Goal: Task Accomplishment & Management: Complete application form

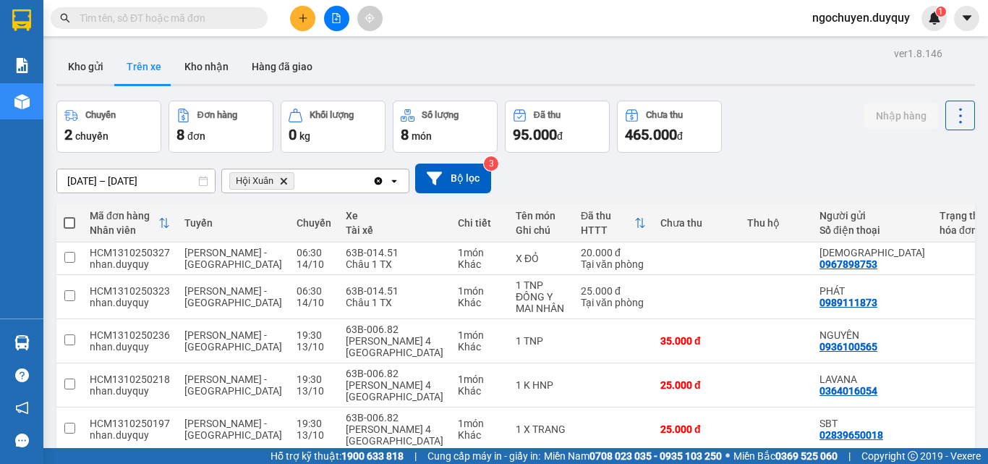
scroll to position [0, 277]
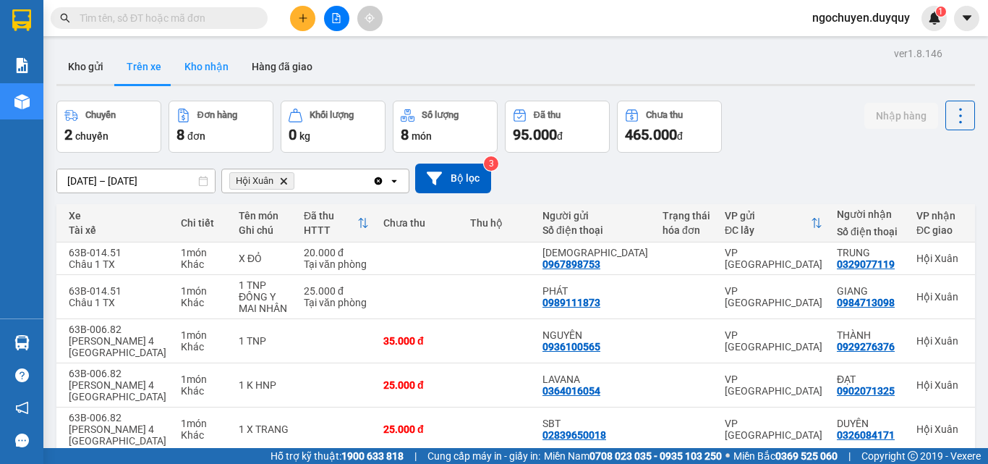
click at [226, 68] on button "Kho nhận" at bounding box center [206, 66] width 67 height 35
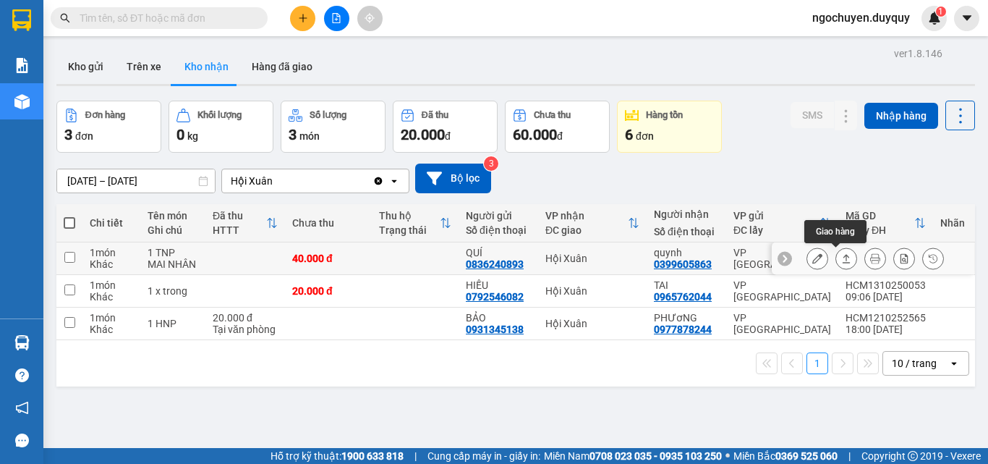
click at [841, 261] on icon at bounding box center [846, 258] width 10 height 10
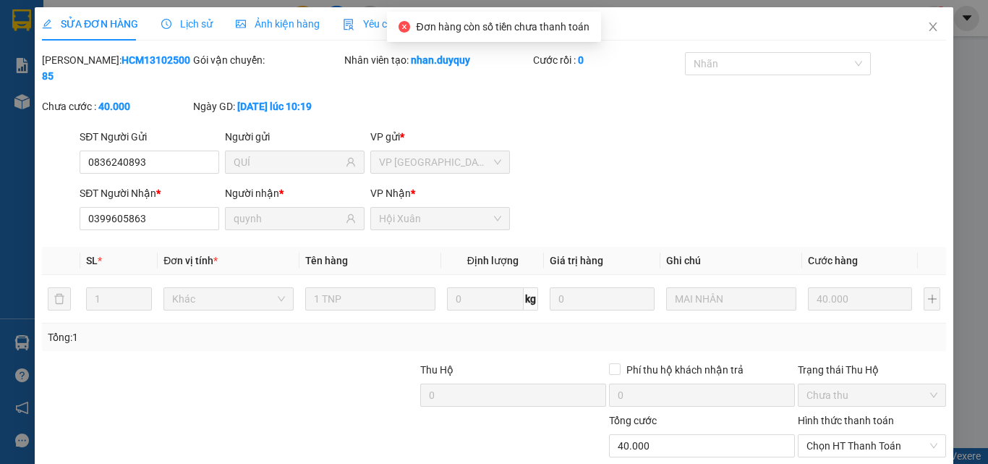
type input "0836240893"
type input "QUÍ"
type input "0399605863"
type input "quynh"
type input "0"
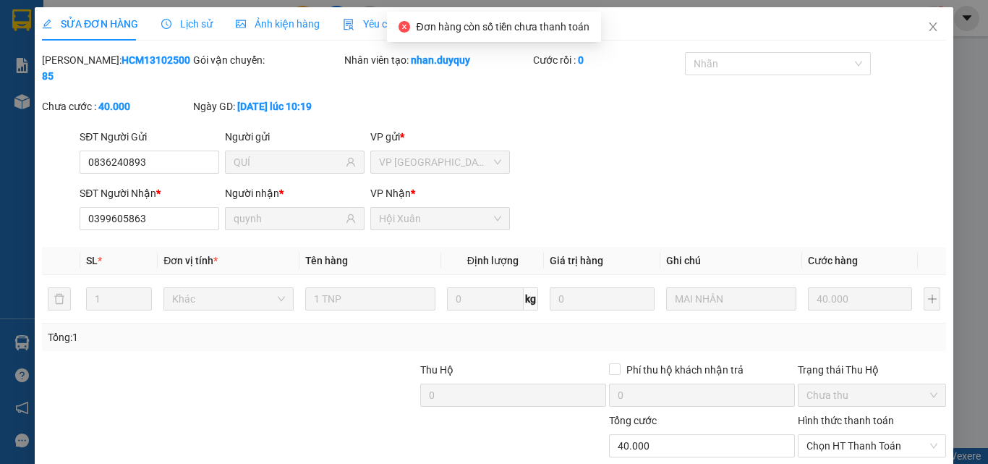
type input "40.000"
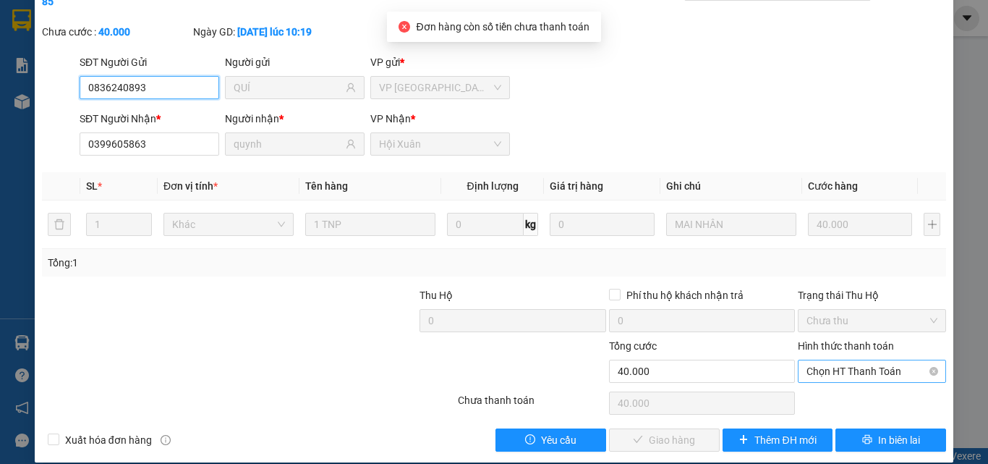
click at [831, 360] on span "Chọn HT Thanh Toán" at bounding box center [871, 371] width 131 height 22
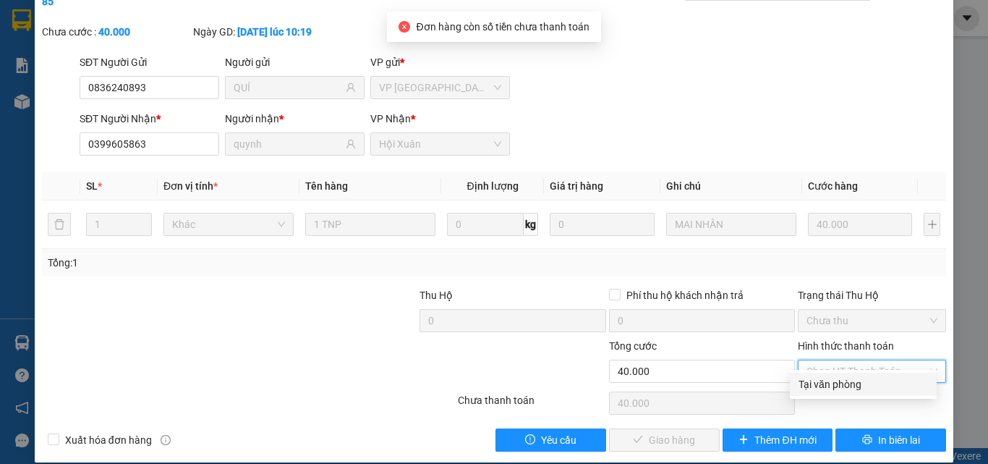
click at [824, 382] on div "Tại văn phòng" at bounding box center [862, 384] width 129 height 16
type input "0"
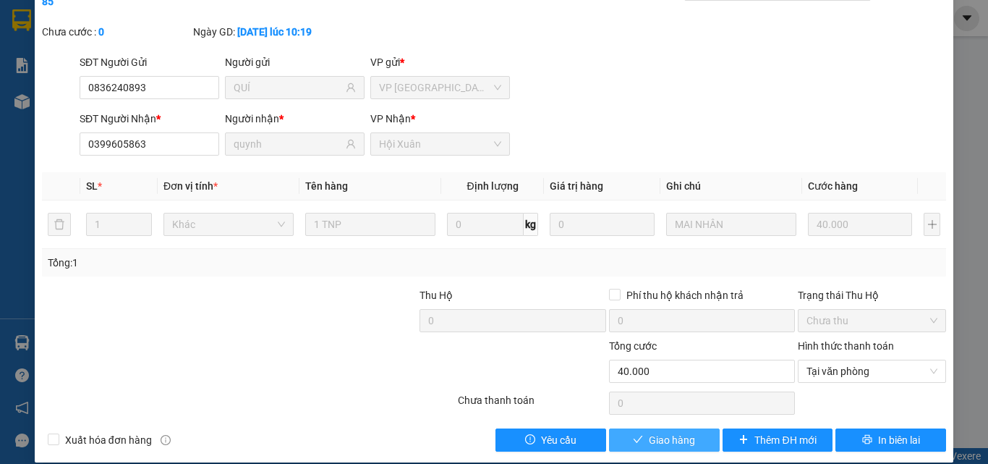
click at [701, 428] on button "Giao hàng" at bounding box center [664, 439] width 111 height 23
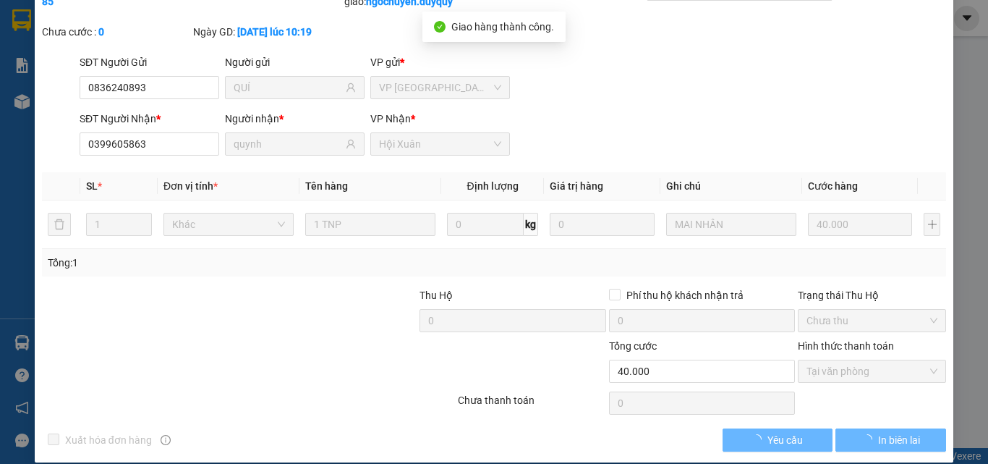
scroll to position [0, 0]
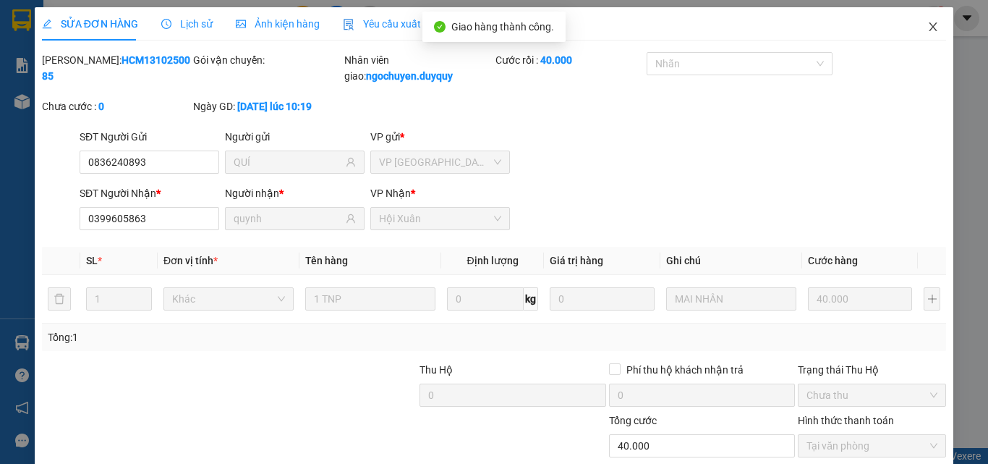
click at [930, 22] on span "Close" at bounding box center [933, 27] width 40 height 40
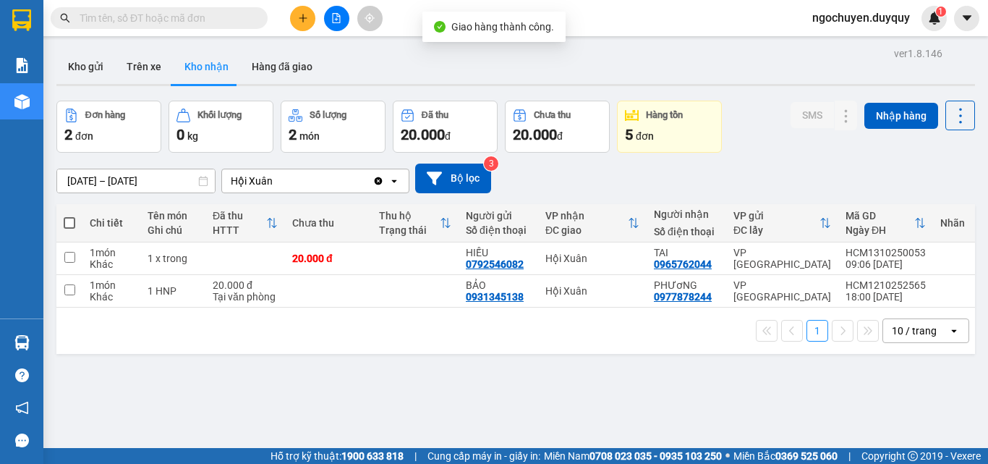
click at [132, 171] on input "[DATE] – [DATE]" at bounding box center [136, 180] width 158 height 23
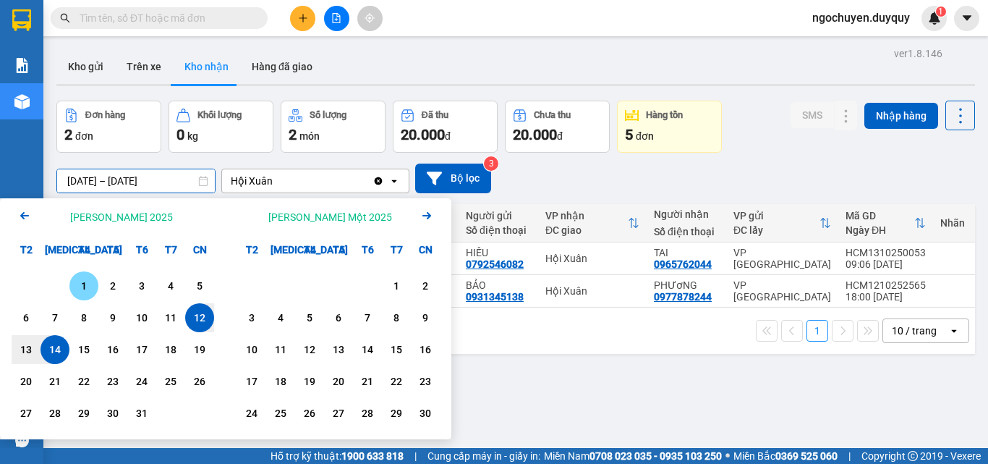
click at [70, 289] on div "1" at bounding box center [83, 285] width 29 height 29
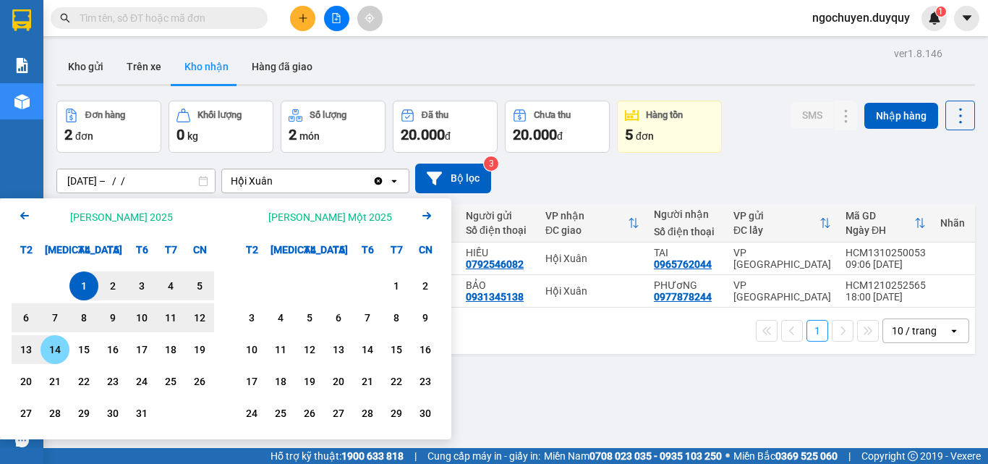
click at [55, 349] on div "14" at bounding box center [55, 349] width 20 height 17
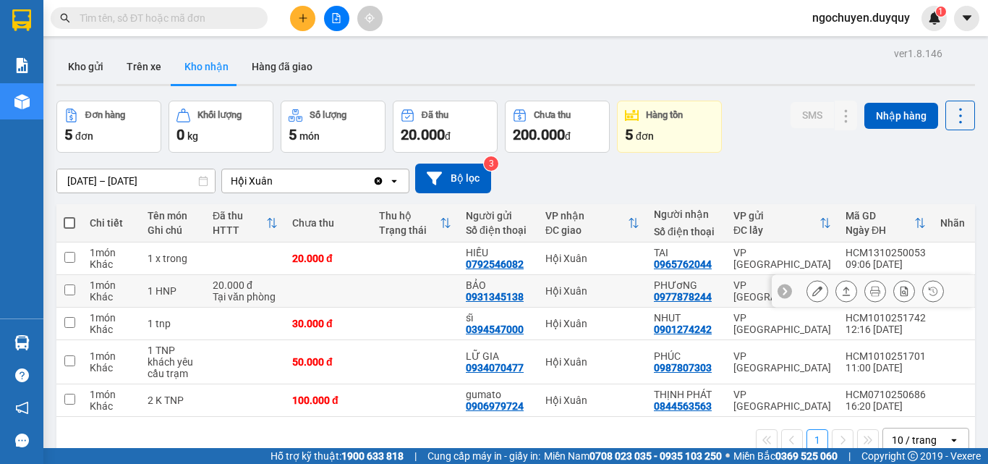
click at [836, 290] on button at bounding box center [846, 290] width 20 height 25
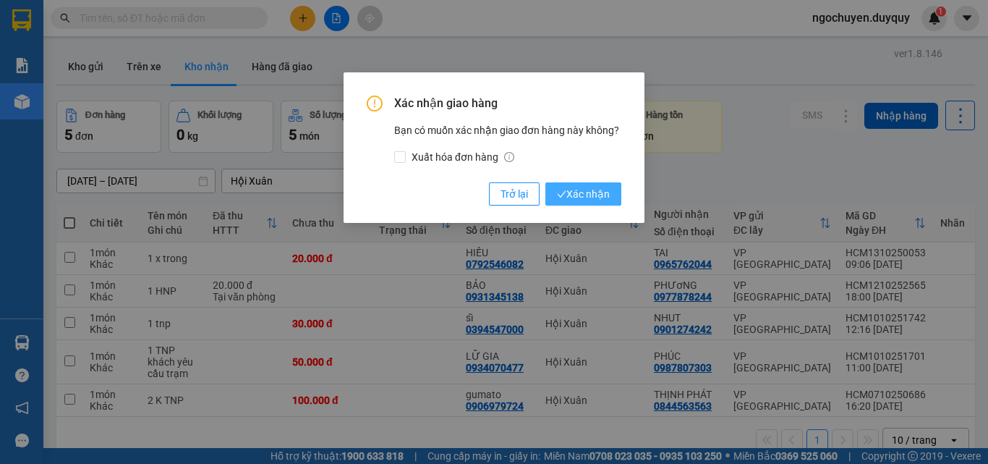
click at [576, 187] on span "Xác nhận" at bounding box center [583, 194] width 53 height 16
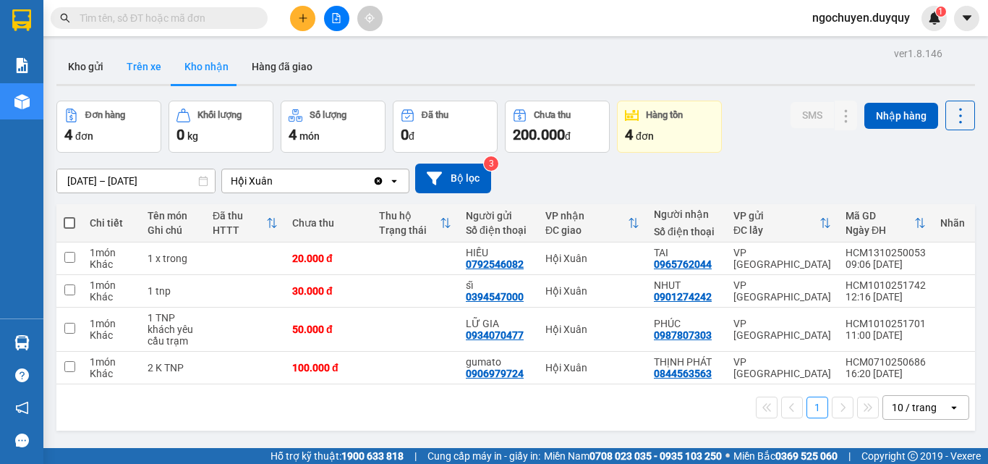
click at [155, 70] on button "Trên xe" at bounding box center [144, 66] width 58 height 35
type input "[DATE] – [DATE]"
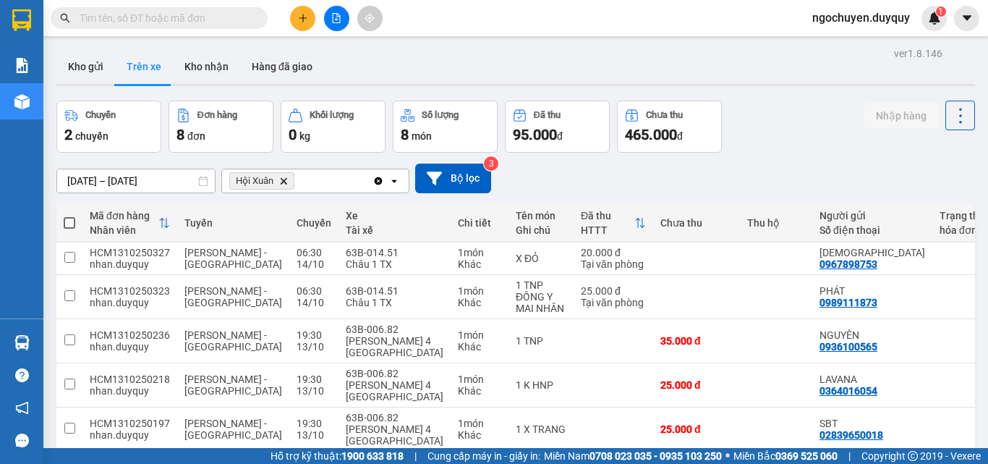
click at [145, 17] on input "text" at bounding box center [165, 18] width 171 height 16
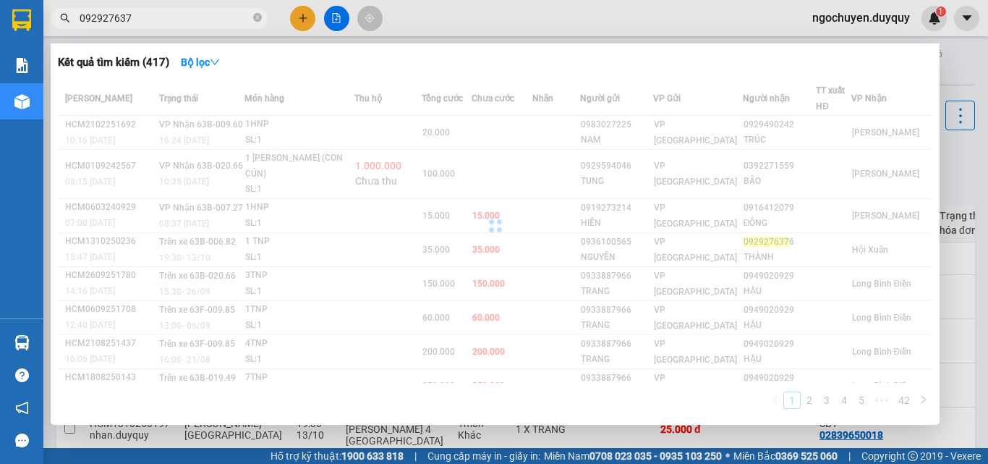
type input "0929276376"
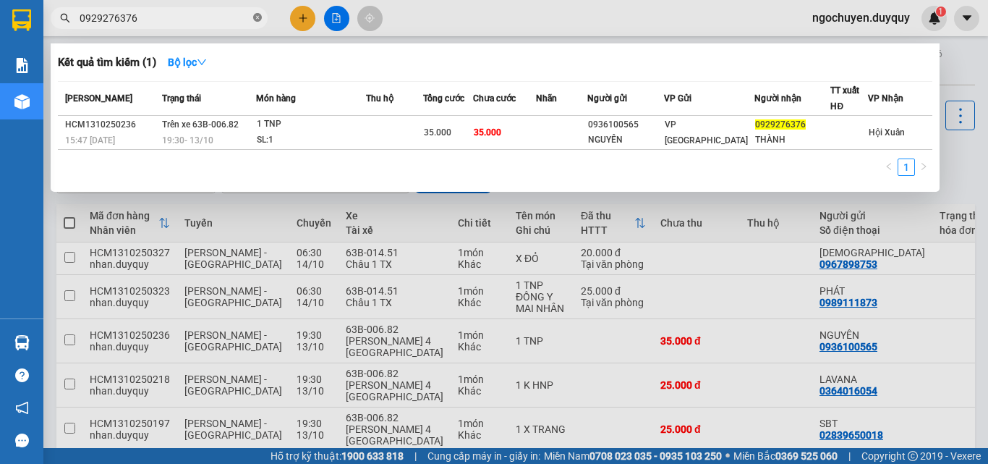
click at [258, 22] on icon "close-circle" at bounding box center [257, 17] width 9 height 9
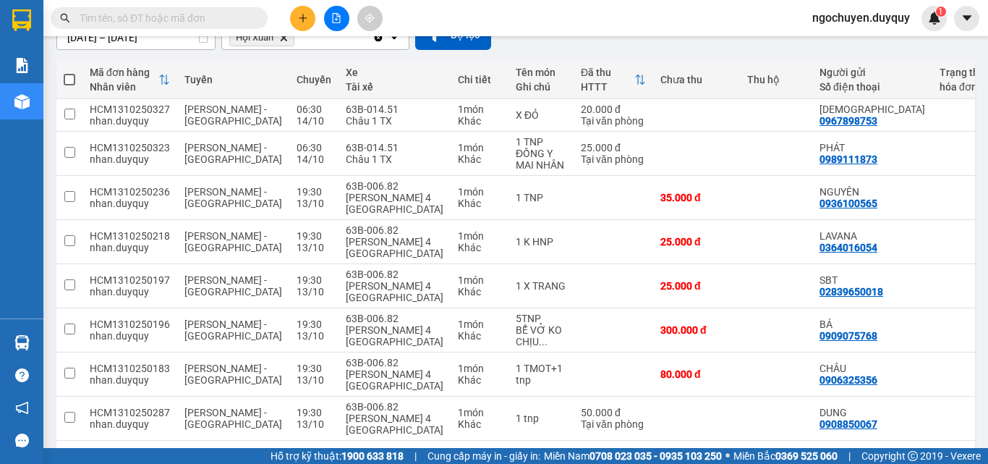
scroll to position [0, 277]
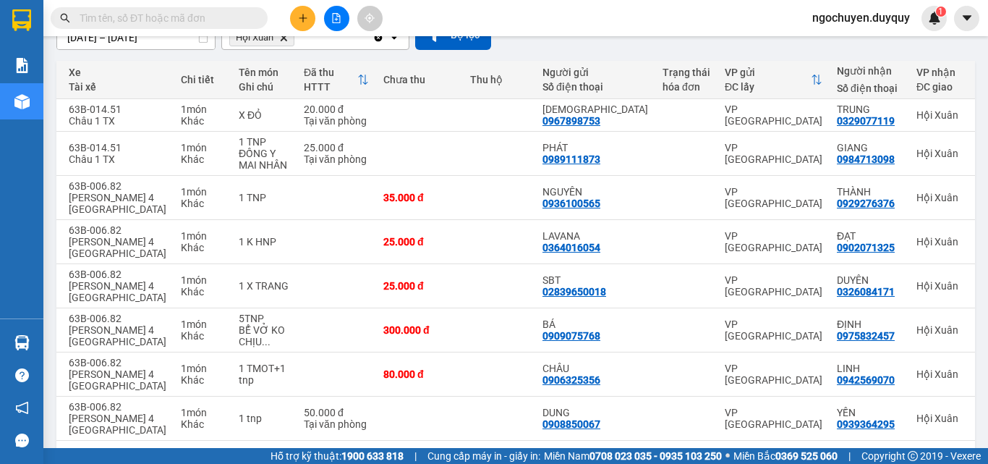
click at [173, 24] on input "text" at bounding box center [165, 18] width 171 height 16
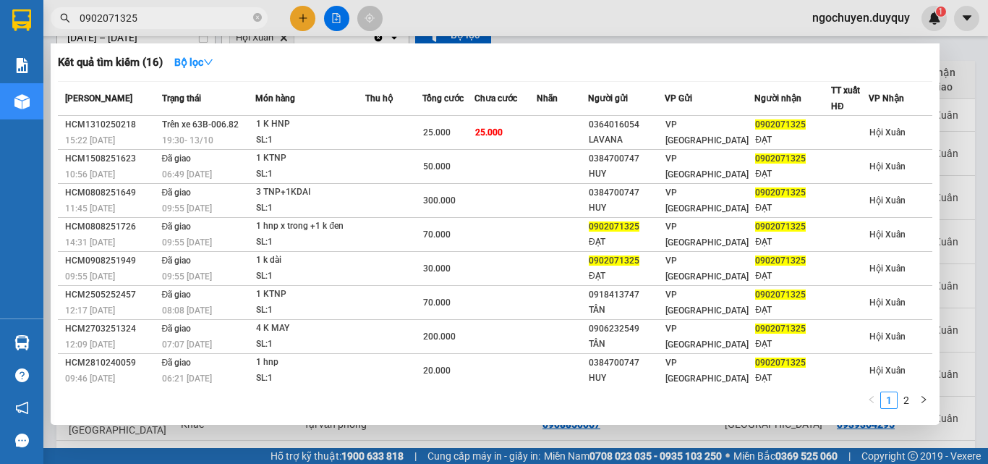
type input "0902071325"
click at [250, 17] on span "0902071325" at bounding box center [159, 18] width 217 height 22
click at [260, 22] on icon "close-circle" at bounding box center [257, 17] width 9 height 9
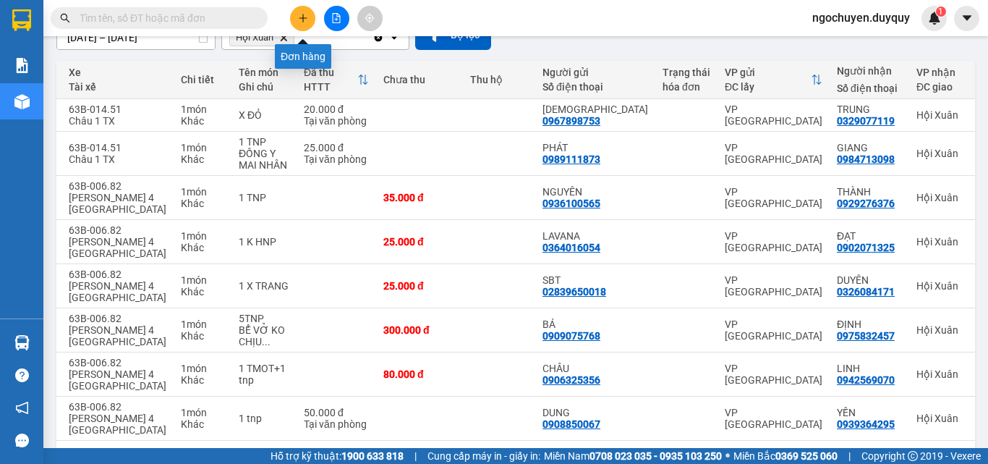
click at [298, 15] on icon "plus" at bounding box center [303, 18] width 10 height 10
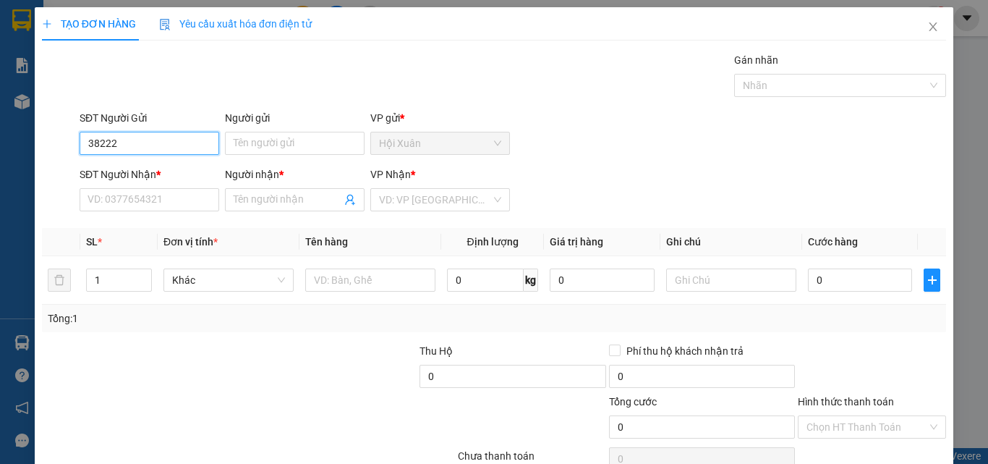
click at [82, 140] on input "38222" at bounding box center [150, 143] width 140 height 23
click at [127, 163] on div "0382227693 - [PERSON_NAME]" at bounding box center [159, 172] width 160 height 23
type input "0382227693"
type input "HUYỀN"
type input "0334708220"
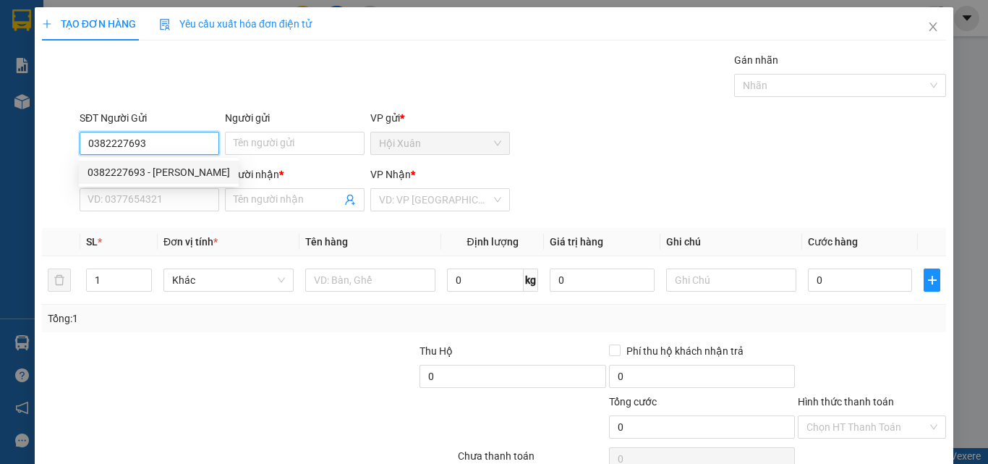
type input "THẢO"
type input "25.000"
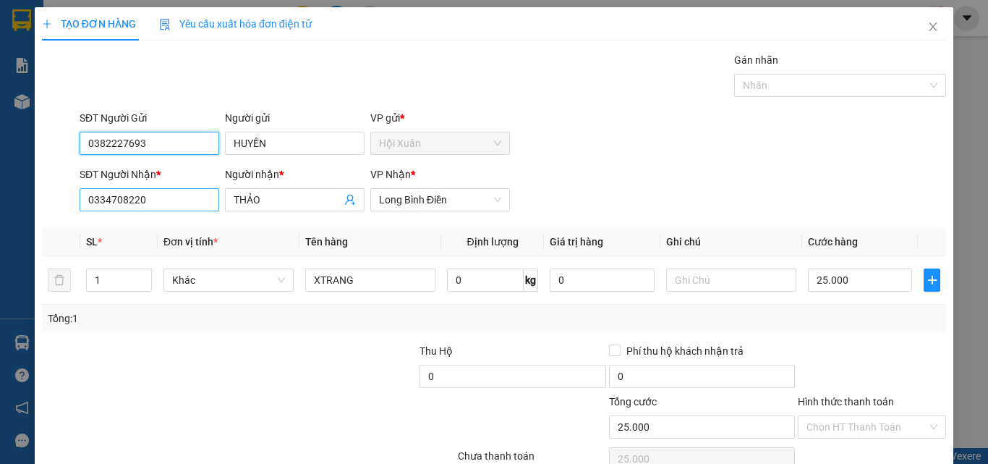
type input "0382227693"
click at [189, 204] on input "0334708220" at bounding box center [150, 199] width 140 height 23
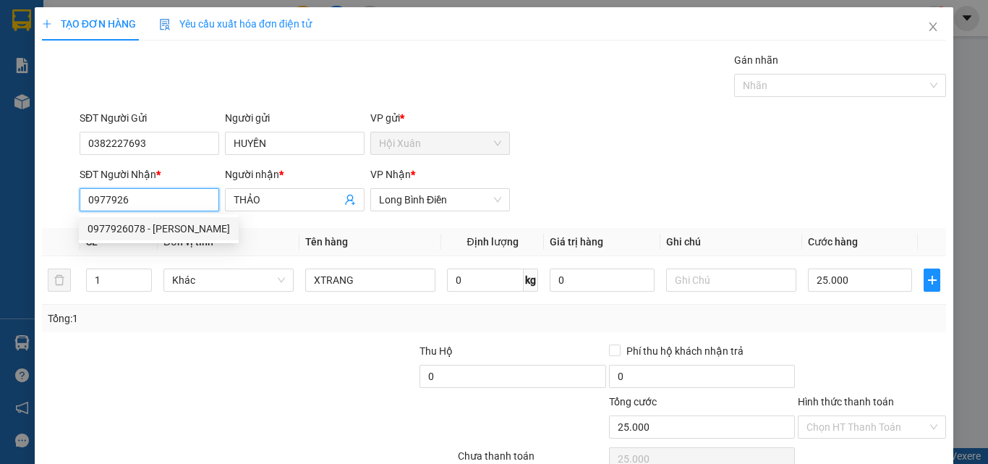
click at [138, 223] on div "0977926078 - [PERSON_NAME]" at bounding box center [159, 229] width 142 height 16
type input "0977926078"
type input "CHÂU"
type input "1.720.000"
type input "30.000"
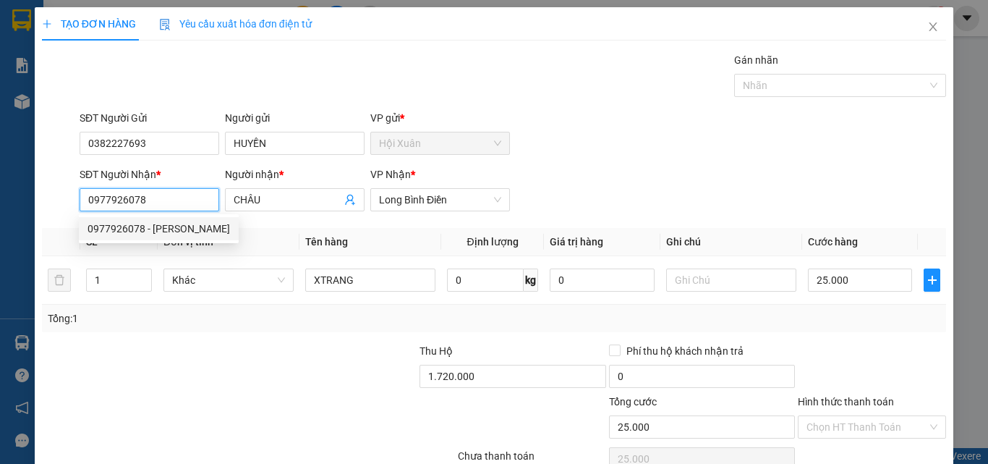
type input "30.000"
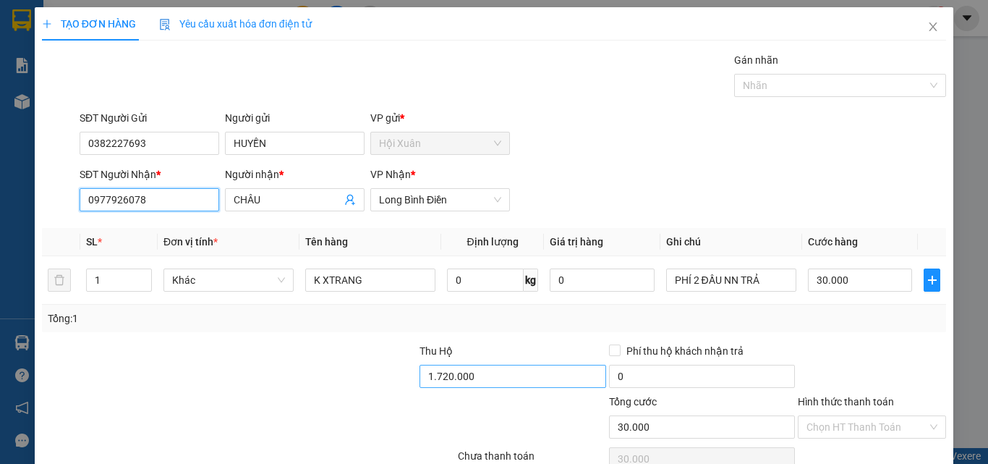
type input "0977926078"
click at [533, 379] on input "1.720.000" at bounding box center [512, 375] width 186 height 23
type input "860.000"
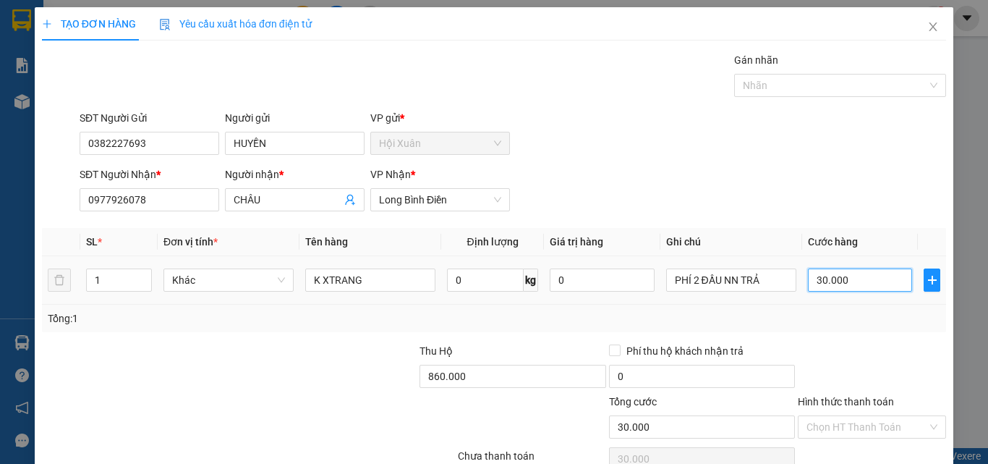
click at [851, 282] on input "30.000" at bounding box center [860, 279] width 104 height 23
type input "0"
type input "2"
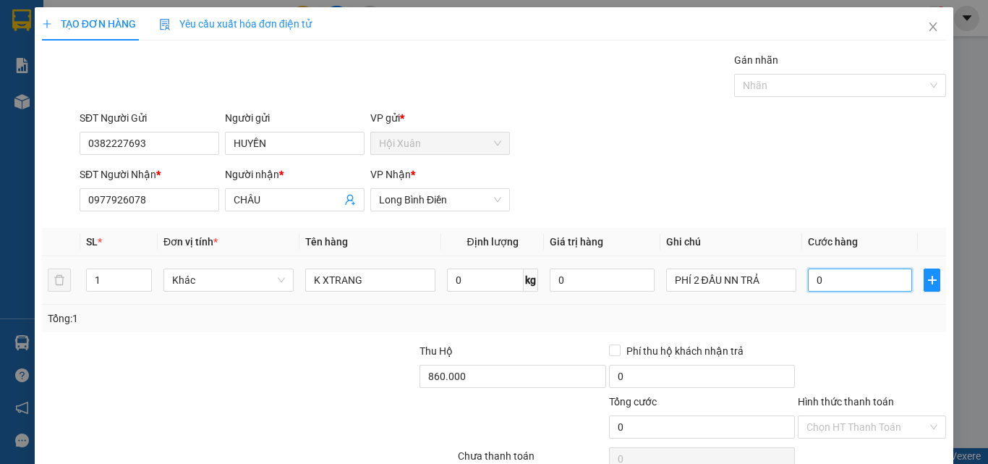
type input "2"
type input "02"
type input "25"
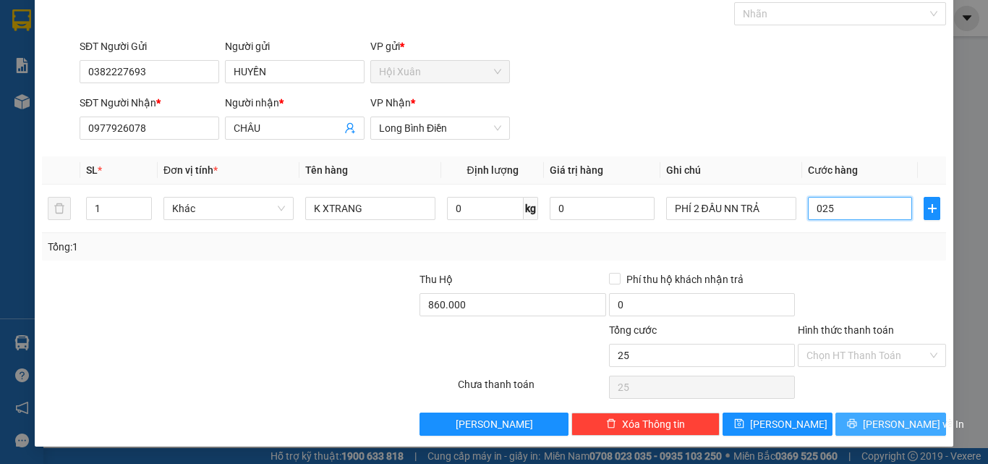
type input "025"
type input "25.000"
click at [876, 426] on span "[PERSON_NAME] và In" at bounding box center [913, 424] width 101 height 16
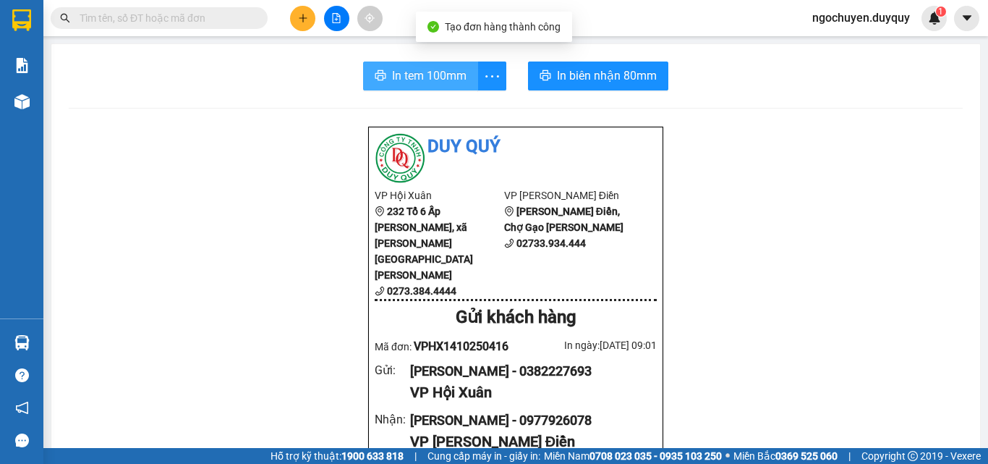
click at [392, 72] on span "In tem 100mm" at bounding box center [429, 76] width 74 height 18
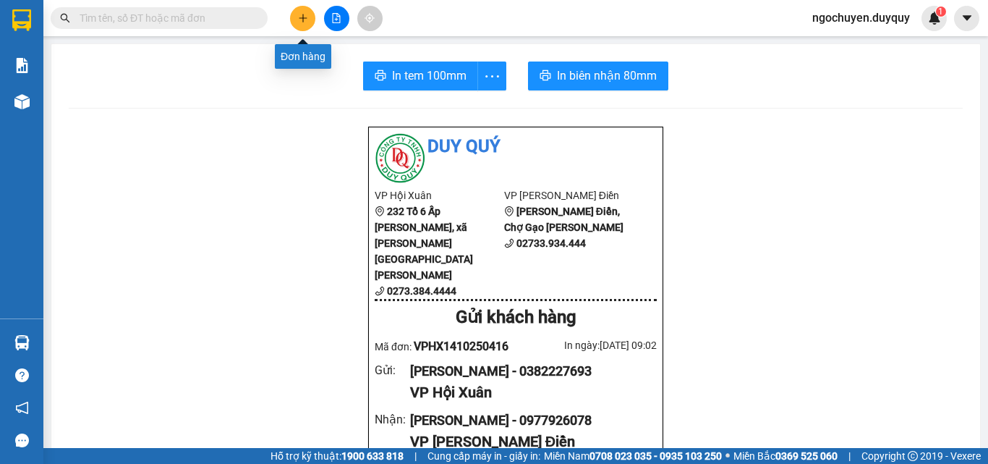
click at [306, 17] on icon "plus" at bounding box center [303, 18] width 10 height 10
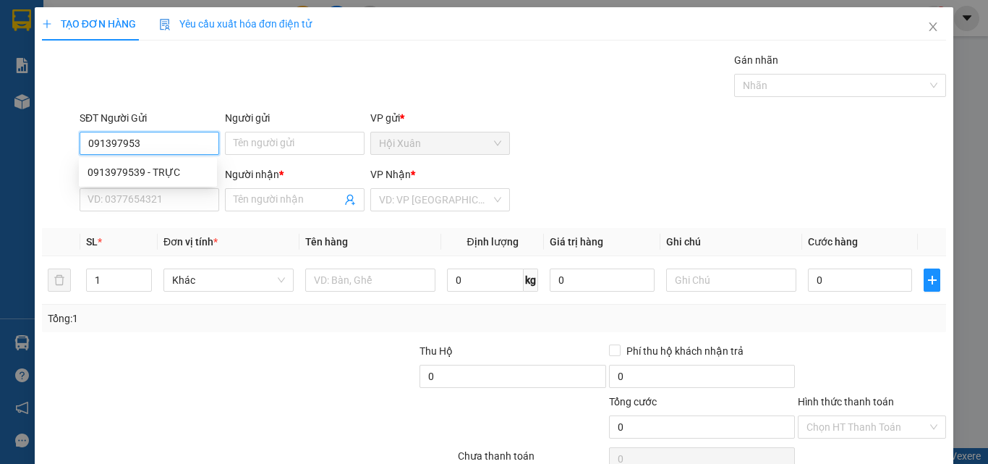
type input "0913979539"
click at [166, 173] on div "0913979539 - TRỰC" at bounding box center [148, 172] width 121 height 16
type input "TRỰC"
type input "0916678747"
type input "DUNG"
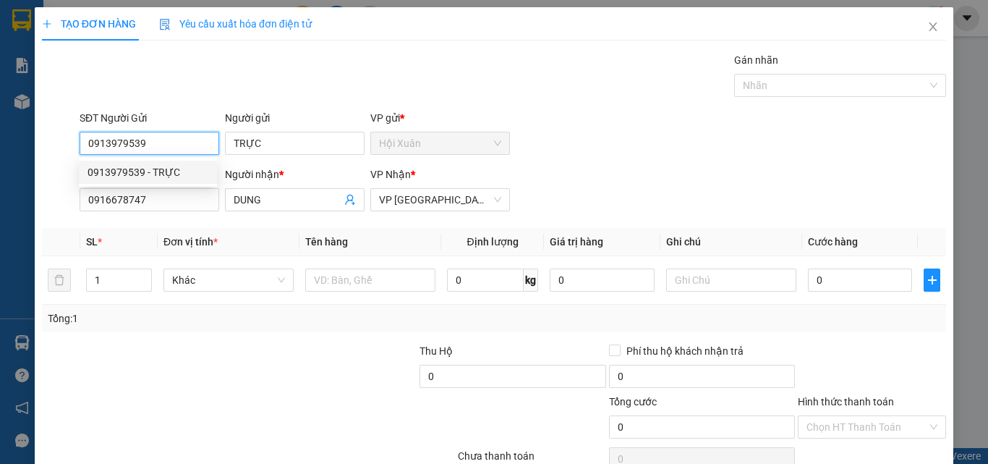
type input "60.000"
type input "0913979539"
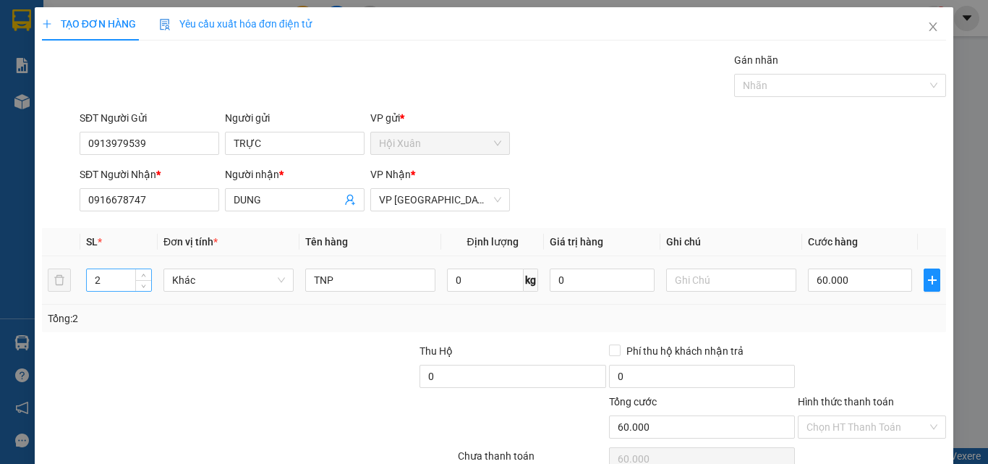
click at [120, 282] on input "2" at bounding box center [119, 280] width 64 height 22
type input "1"
click at [884, 283] on input "60.000" at bounding box center [860, 279] width 104 height 23
type input "0"
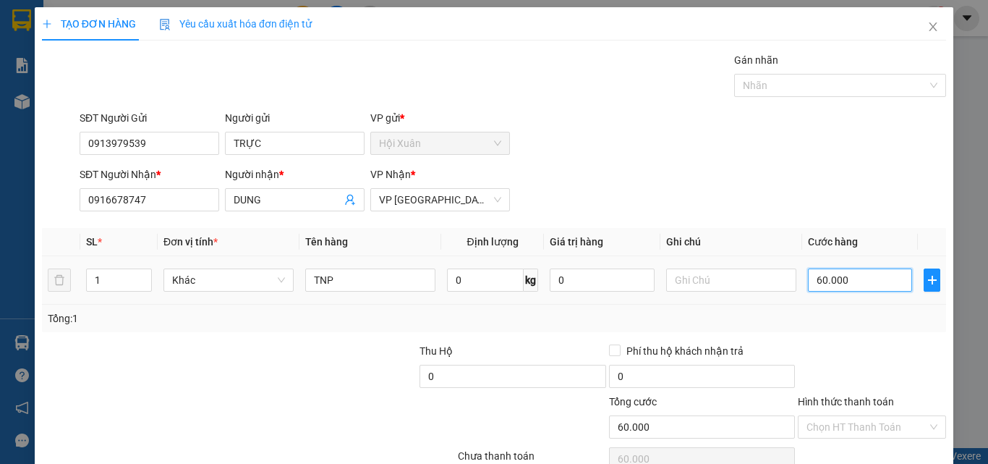
type input "0"
type input "3"
type input "03"
type input "30"
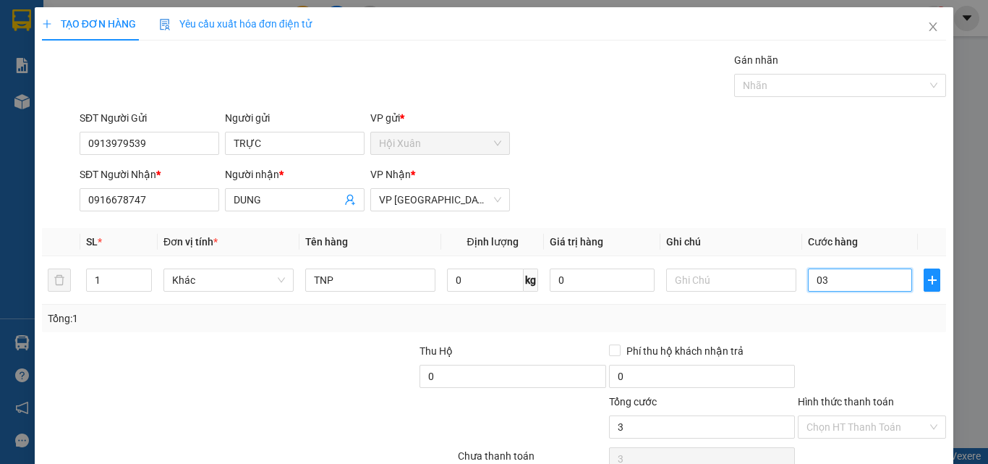
type input "30"
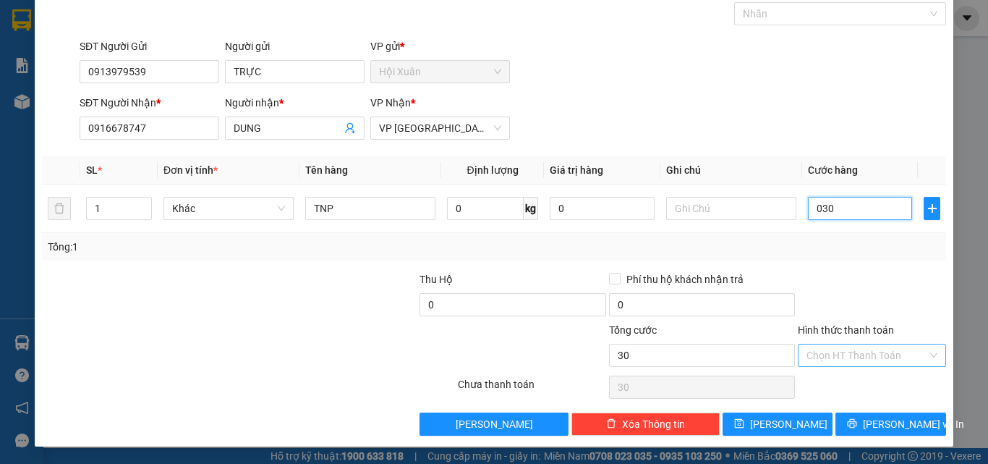
type input "030"
type input "30.000"
click at [879, 359] on input "Hình thức thanh toán" at bounding box center [866, 355] width 121 height 22
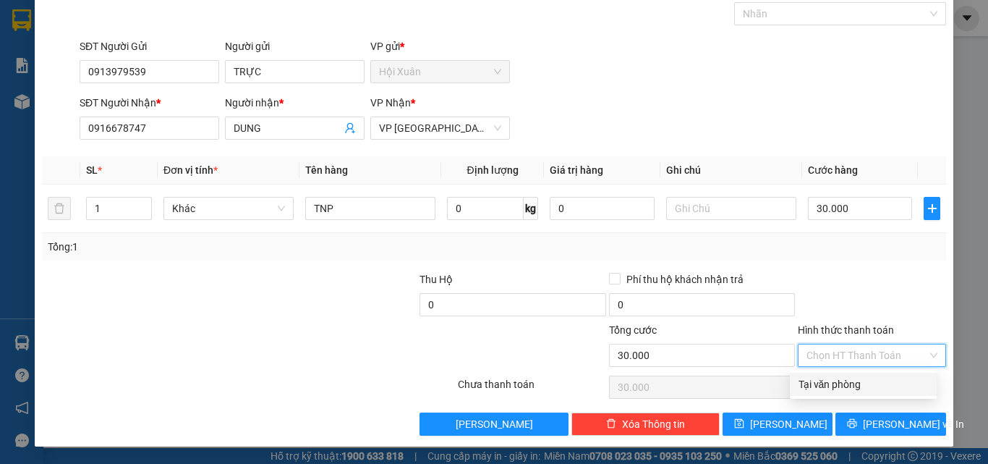
click at [861, 388] on div "Tại văn phòng" at bounding box center [862, 384] width 129 height 16
type input "0"
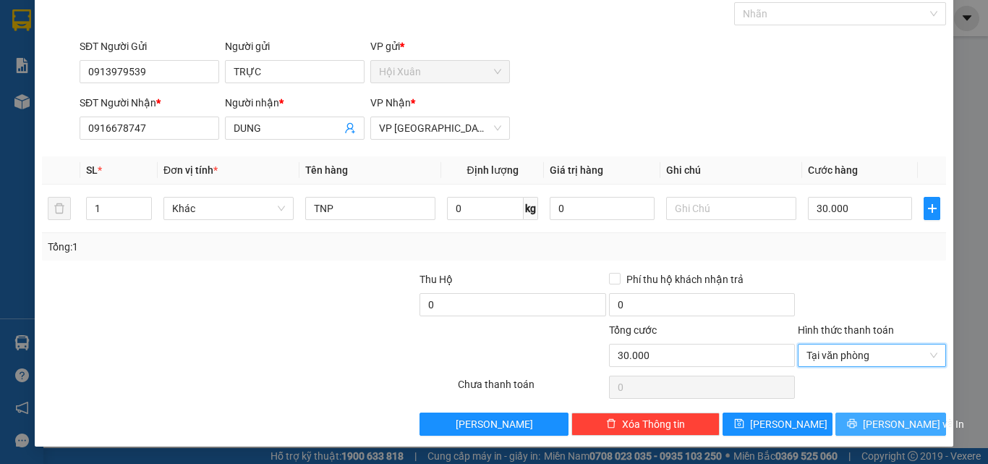
click at [863, 427] on button "[PERSON_NAME] và In" at bounding box center [890, 423] width 111 height 23
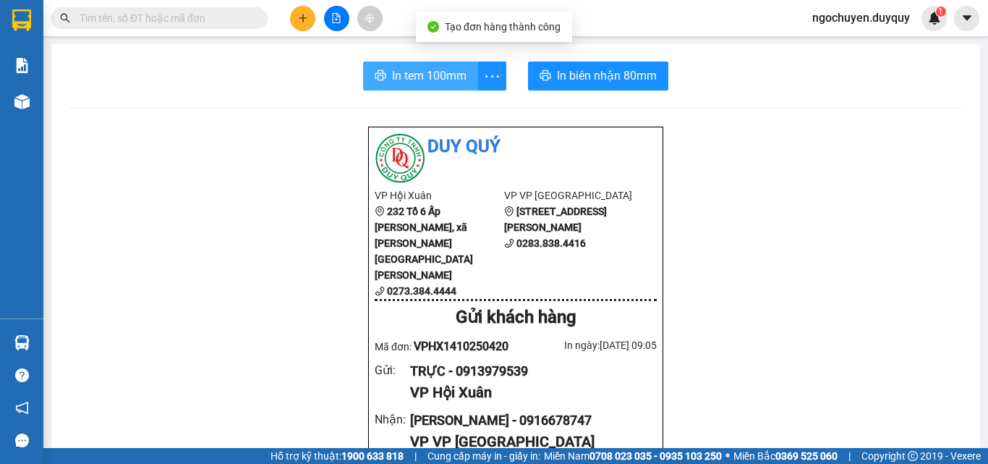
click at [425, 87] on button "In tem 100mm" at bounding box center [420, 75] width 115 height 29
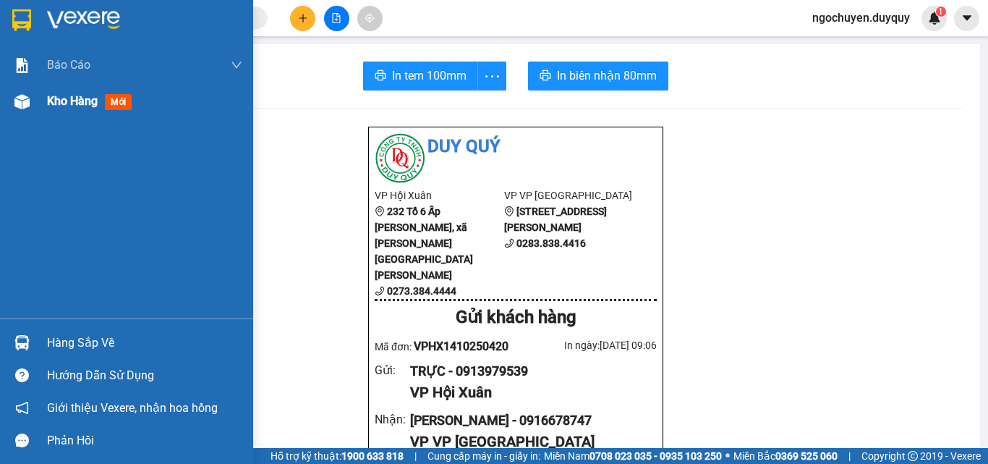
click at [30, 112] on div at bounding box center [21, 101] width 25 height 25
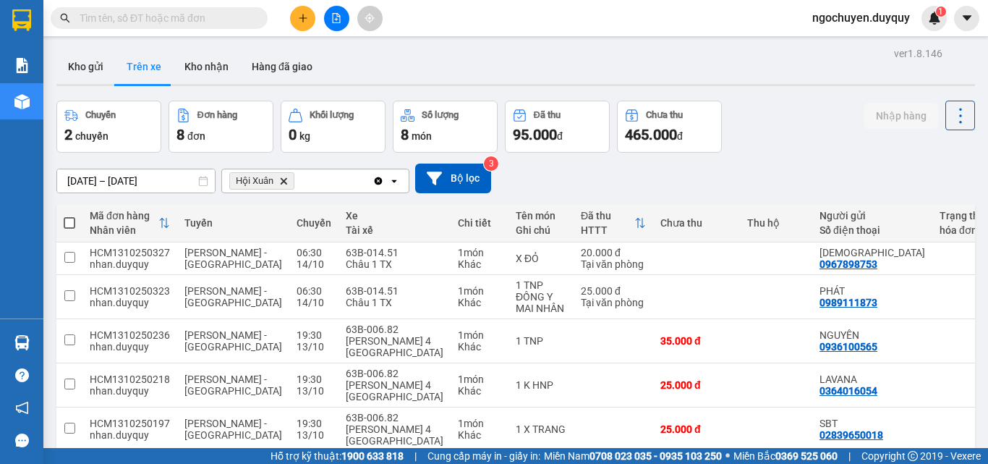
click at [286, 180] on icon "Delete" at bounding box center [283, 180] width 9 height 9
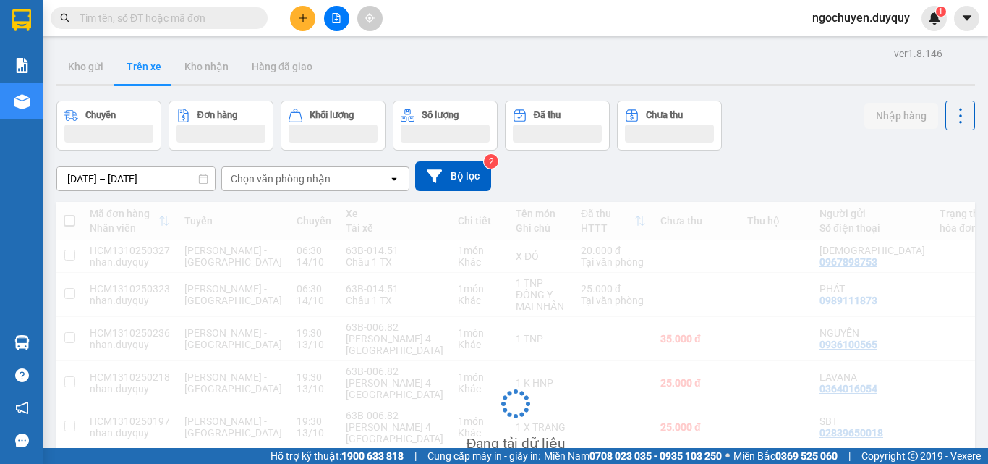
click at [286, 180] on div "Chọn văn phòng nhận" at bounding box center [281, 178] width 100 height 14
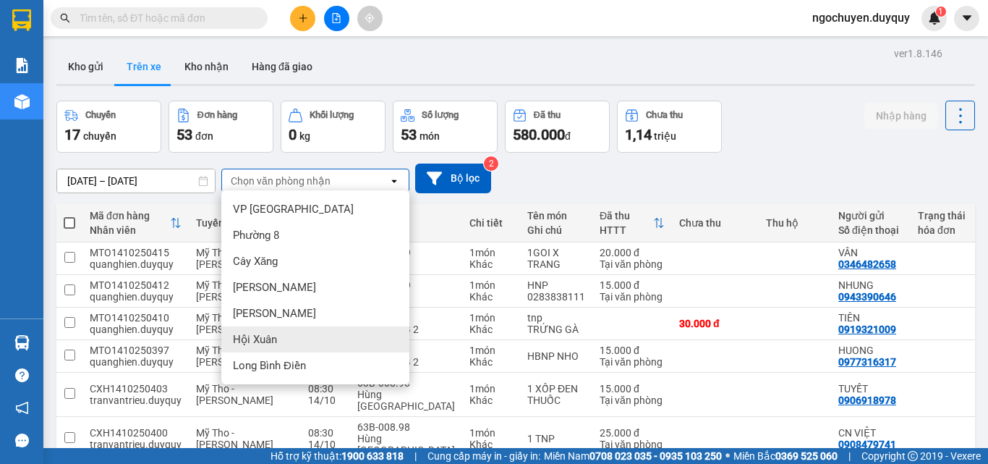
click at [282, 338] on div "Hội Xuân" at bounding box center [315, 339] width 188 height 26
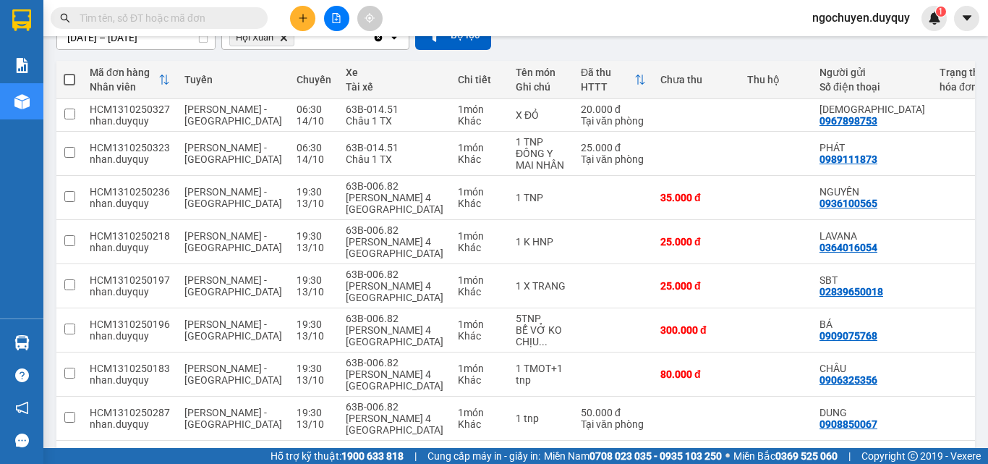
scroll to position [0, 277]
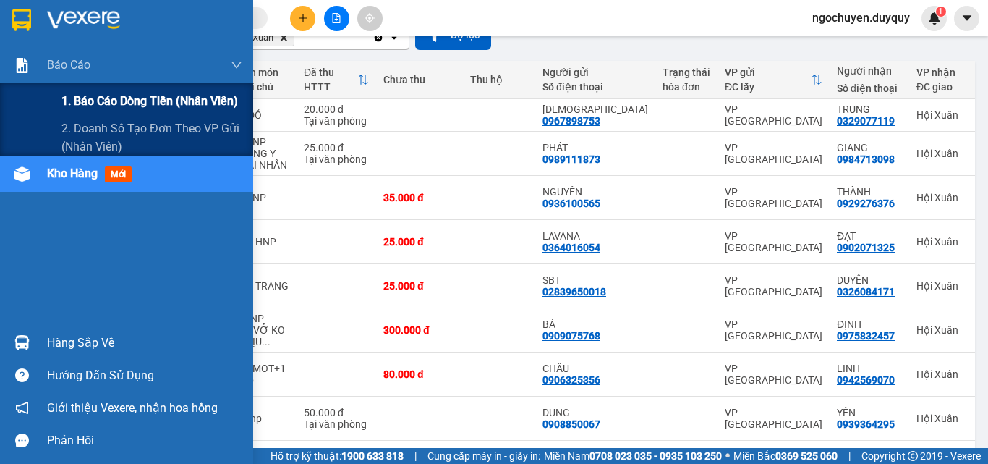
click at [66, 101] on span "1. Báo cáo dòng tiền (nhân viên)" at bounding box center [149, 101] width 176 height 18
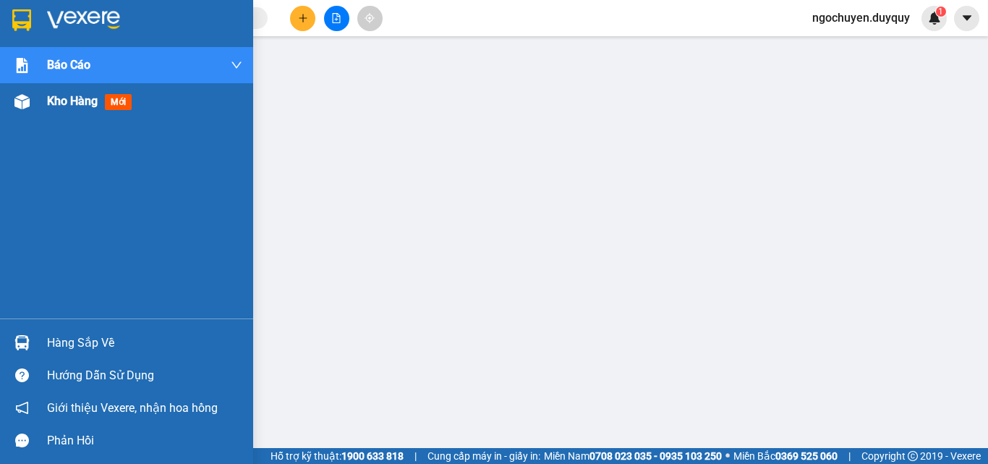
click at [47, 103] on span "Kho hàng" at bounding box center [72, 101] width 51 height 14
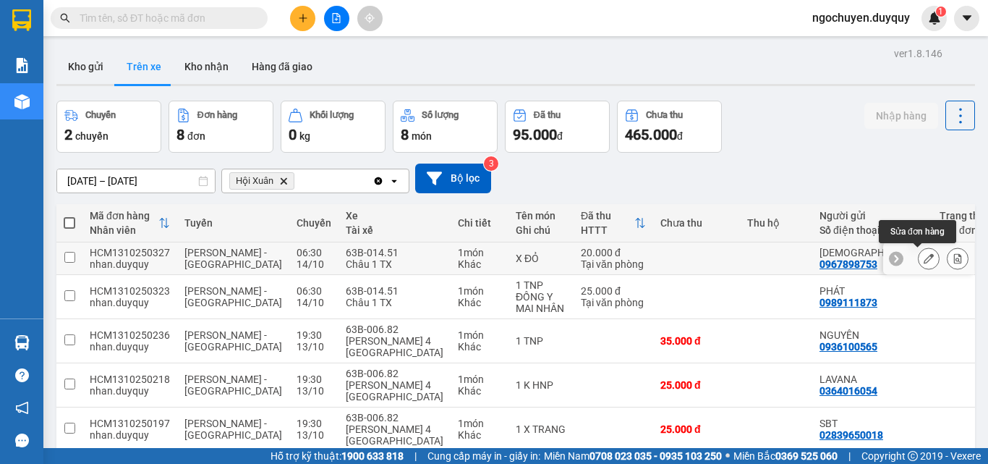
click at [918, 252] on button at bounding box center [928, 258] width 20 height 25
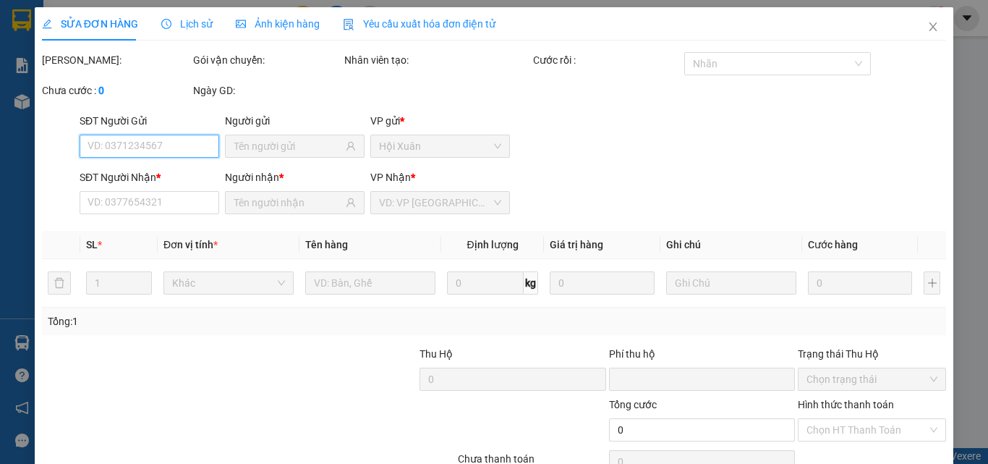
type input "0967898753"
type input "[DEMOGRAPHIC_DATA]"
type input "0329077119"
type input "TRUNG"
type input "0"
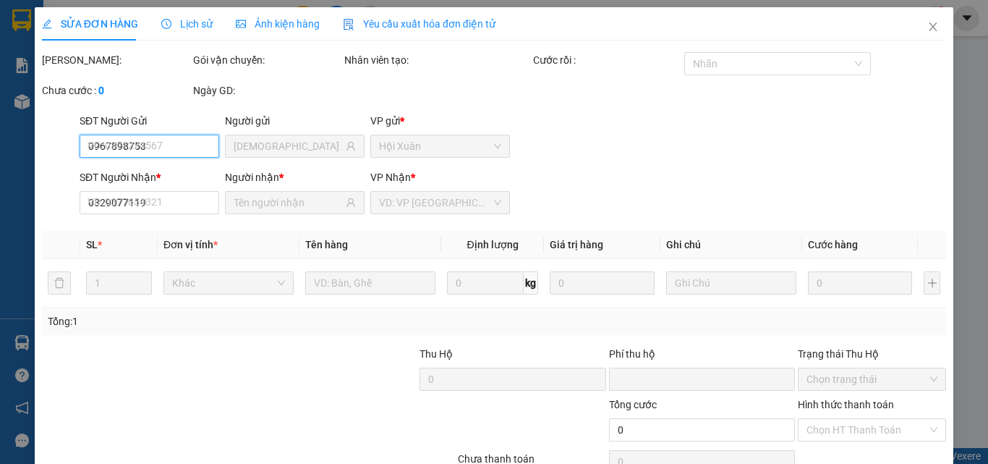
type input "20.000"
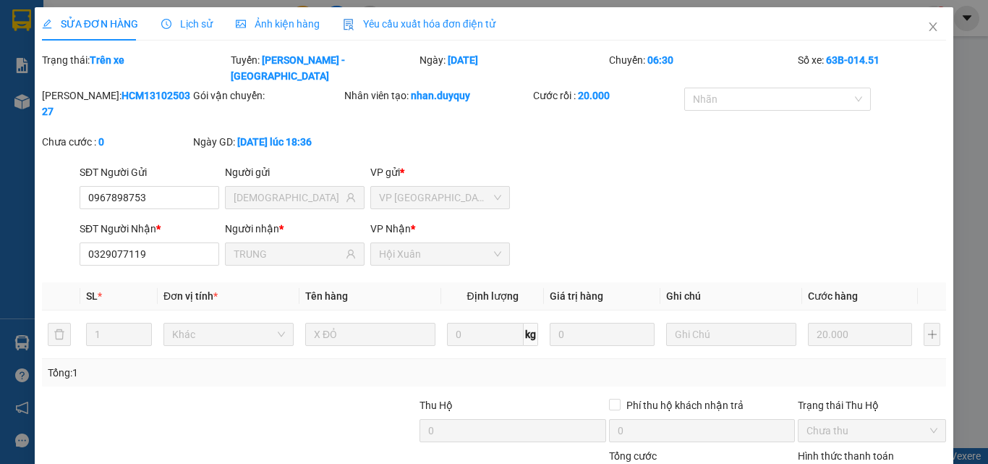
click at [171, 18] on span "Lịch sử" at bounding box center [186, 24] width 51 height 12
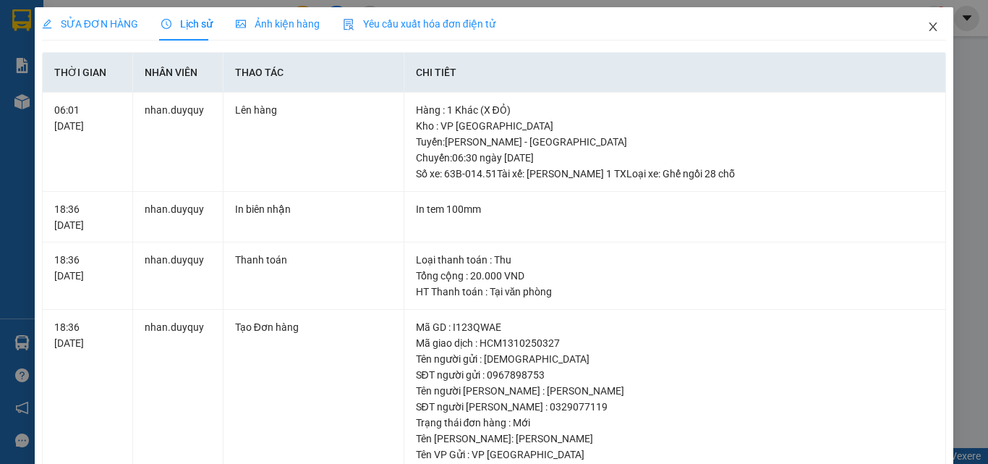
click at [927, 26] on icon "close" at bounding box center [933, 27] width 12 height 12
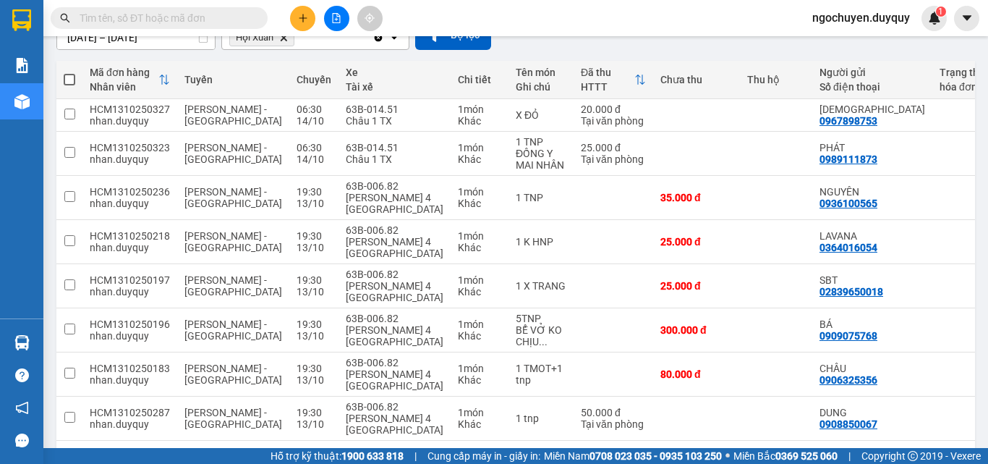
scroll to position [0, 277]
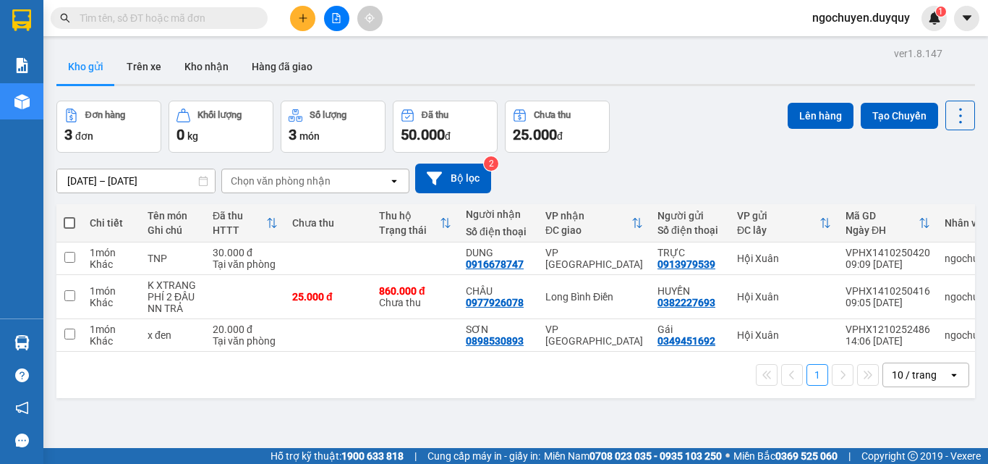
click at [754, 178] on div "[DATE] – [DATE] Press the down arrow key to interact with the calendar and sele…" at bounding box center [515, 178] width 918 height 30
click at [347, 266] on td at bounding box center [328, 258] width 87 height 33
checkbox input "true"
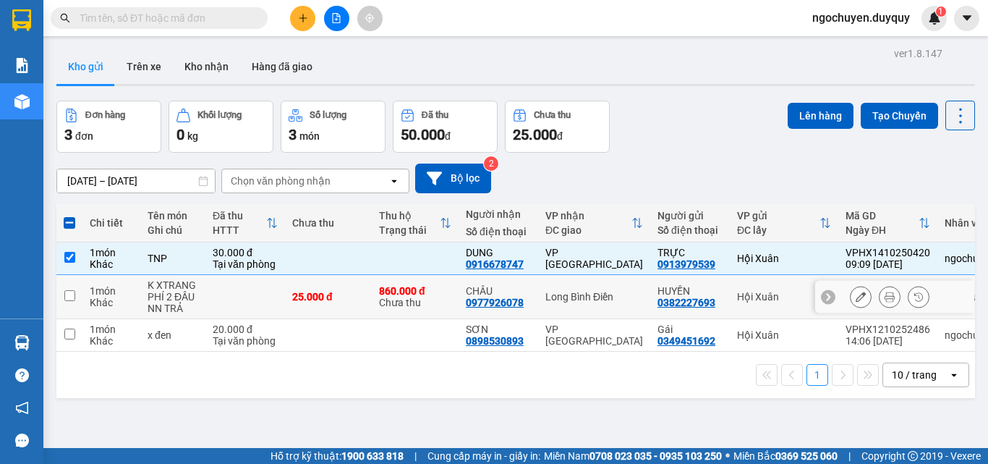
click at [344, 304] on td "25.000 đ" at bounding box center [328, 297] width 87 height 44
checkbox input "true"
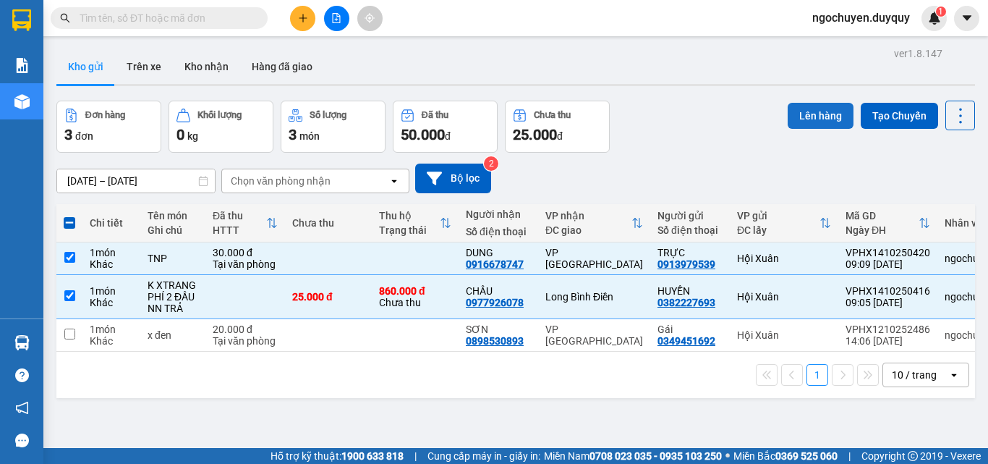
click at [791, 122] on button "Lên hàng" at bounding box center [821, 116] width 66 height 26
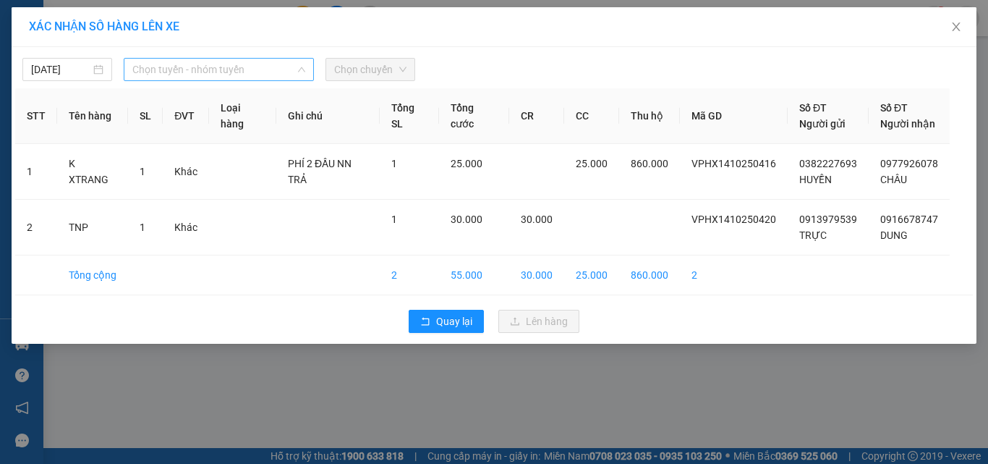
click at [188, 63] on span "Chọn tuyến - nhóm tuyến" at bounding box center [218, 70] width 173 height 22
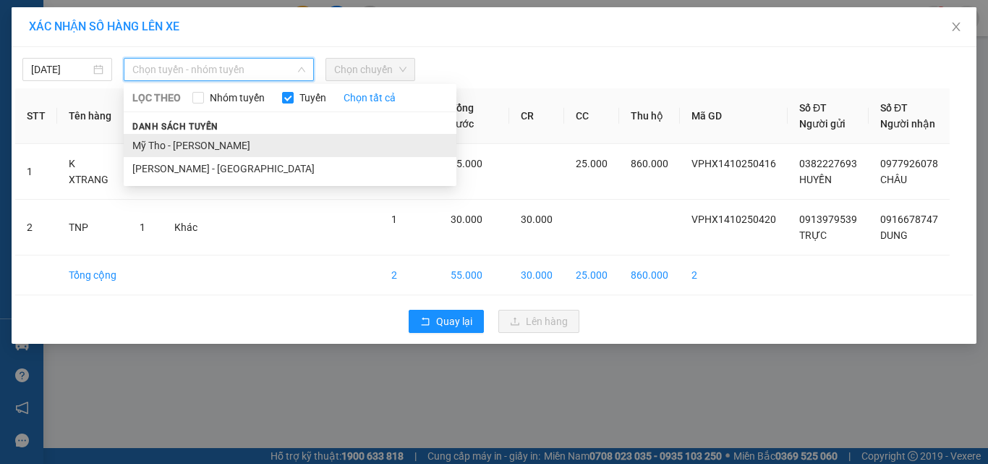
click at [204, 143] on li "Mỹ Tho - [PERSON_NAME]" at bounding box center [290, 145] width 333 height 23
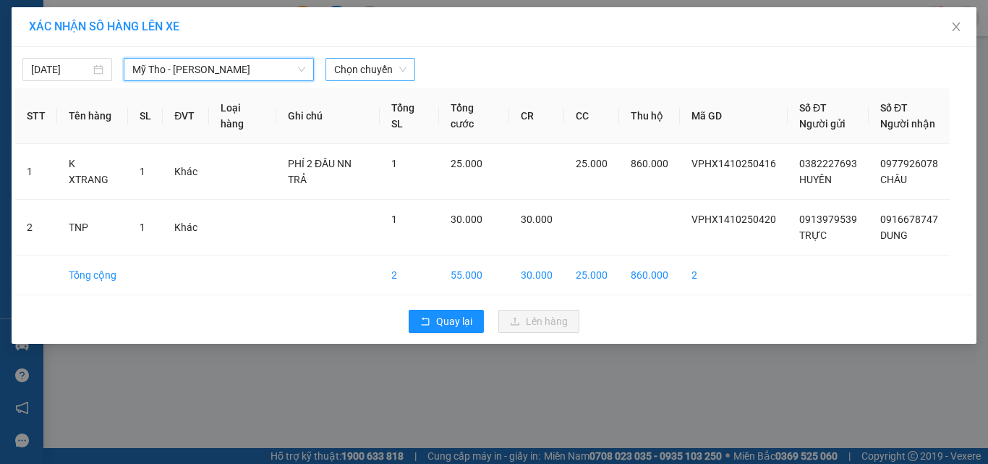
click at [389, 77] on span "Chọn chuyến" at bounding box center [370, 70] width 72 height 22
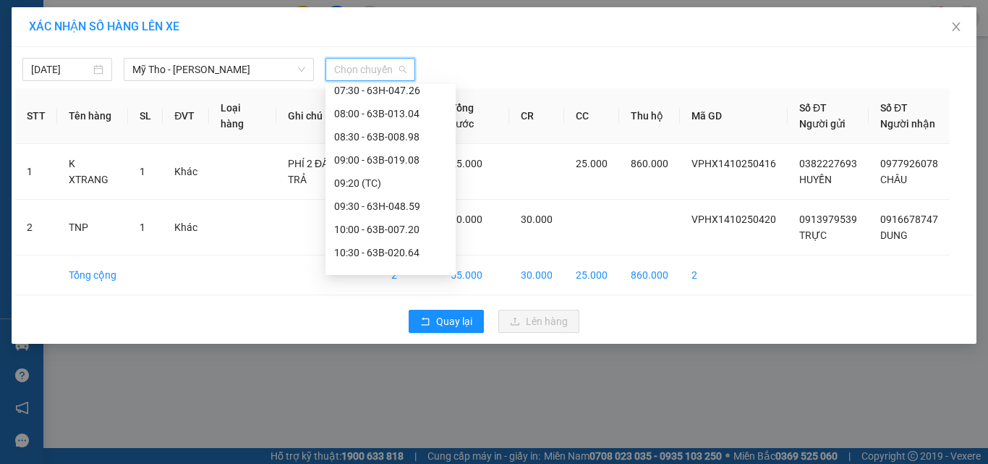
scroll to position [279, 0]
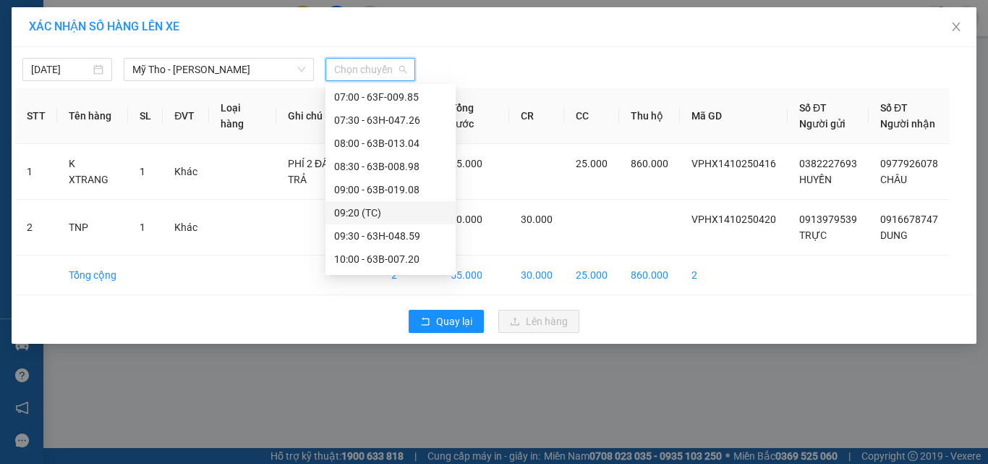
click at [362, 207] on div "09:20 (TC)" at bounding box center [390, 213] width 113 height 16
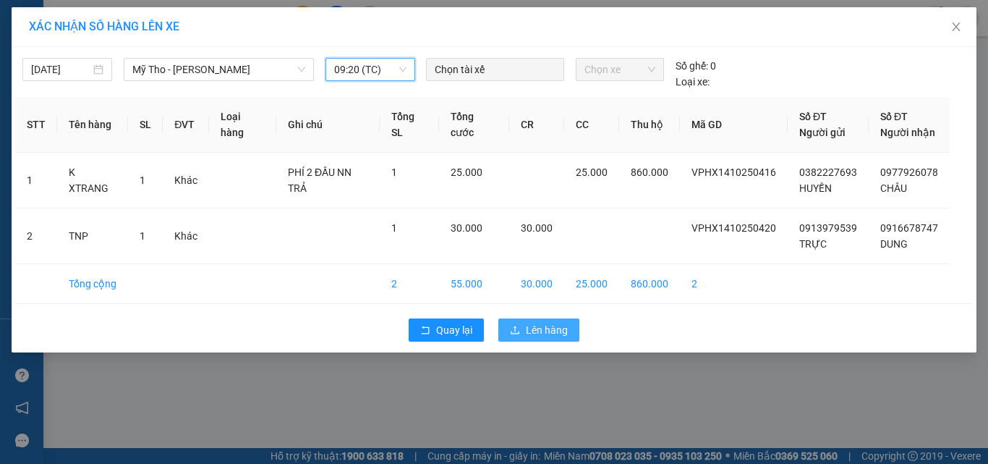
click at [532, 340] on button "Lên hàng" at bounding box center [538, 329] width 81 height 23
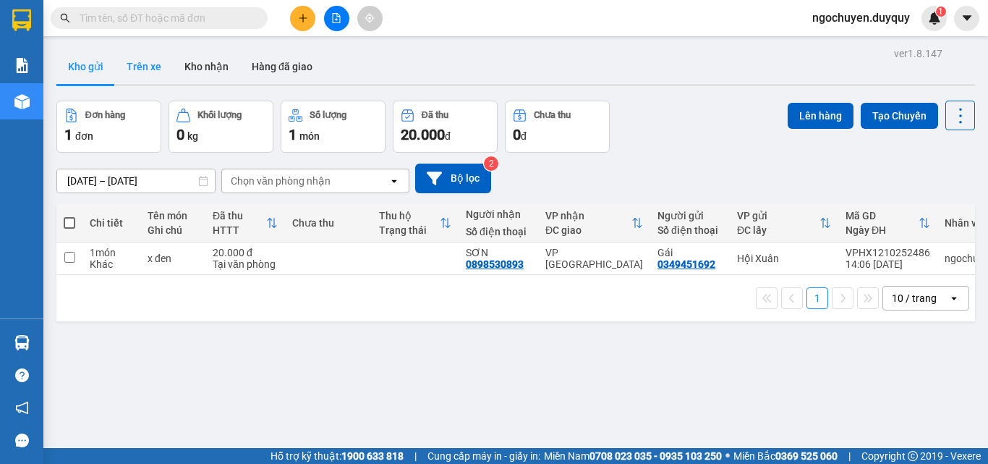
click at [148, 67] on button "Trên xe" at bounding box center [144, 66] width 58 height 35
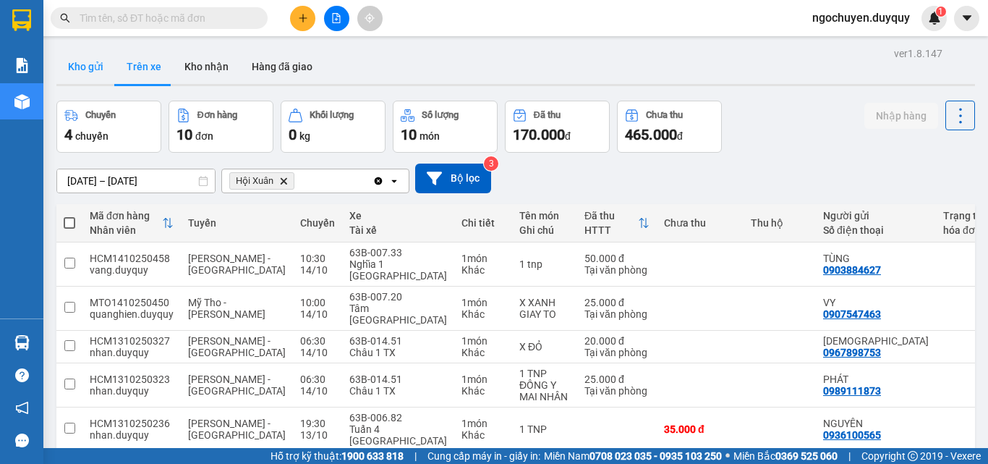
click at [89, 74] on button "Kho gửi" at bounding box center [85, 66] width 59 height 35
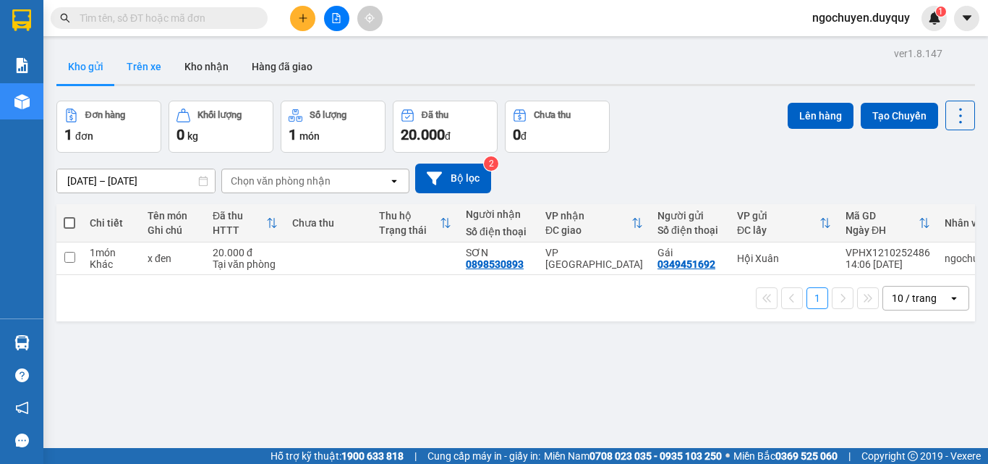
click at [156, 70] on button "Trên xe" at bounding box center [144, 66] width 58 height 35
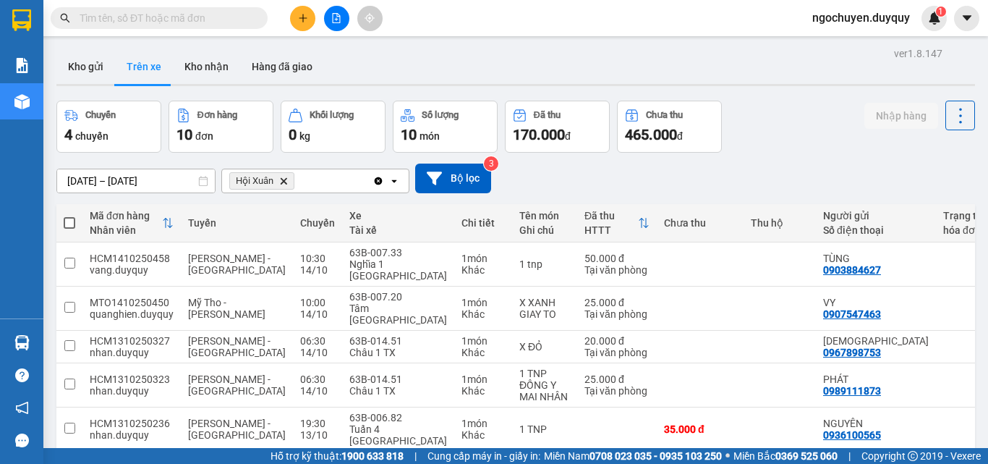
click at [288, 183] on icon "Delete" at bounding box center [283, 180] width 9 height 9
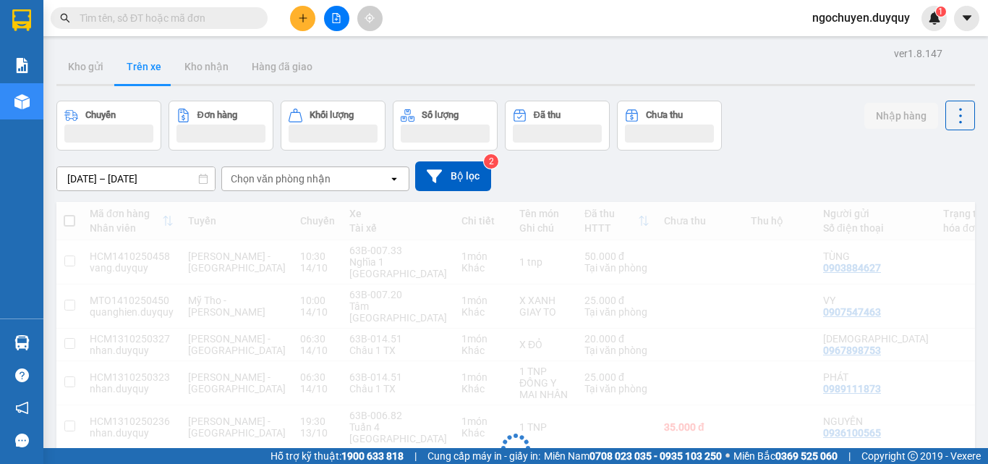
click at [288, 183] on div "Chọn văn phòng nhận" at bounding box center [281, 178] width 100 height 14
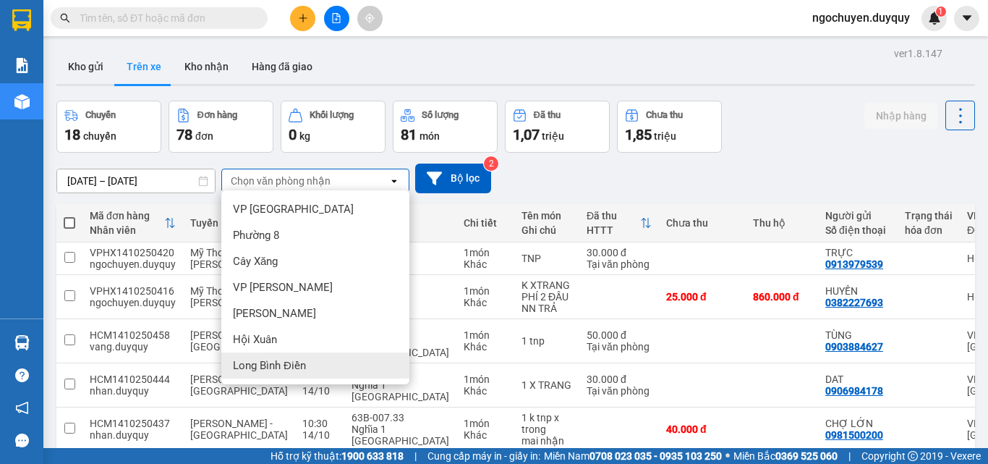
click at [284, 364] on span "Long Bình Điền" at bounding box center [269, 365] width 73 height 14
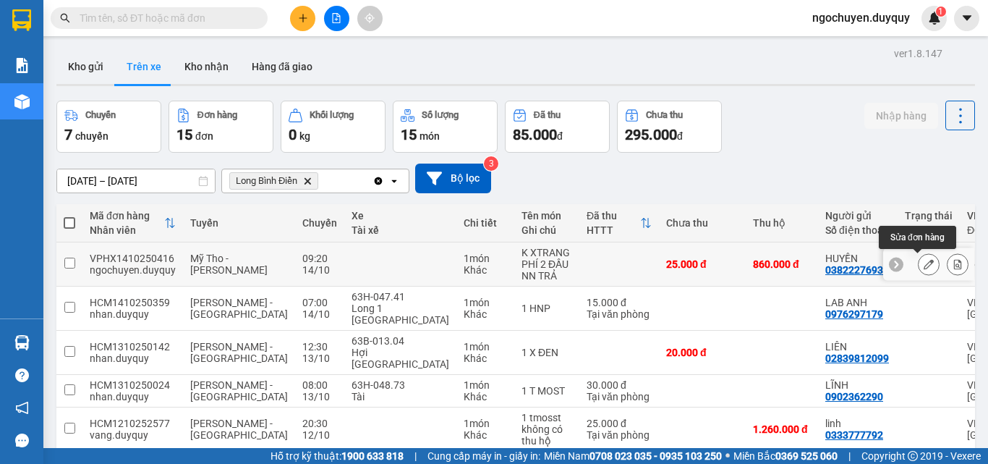
click at [924, 267] on icon at bounding box center [929, 264] width 10 height 10
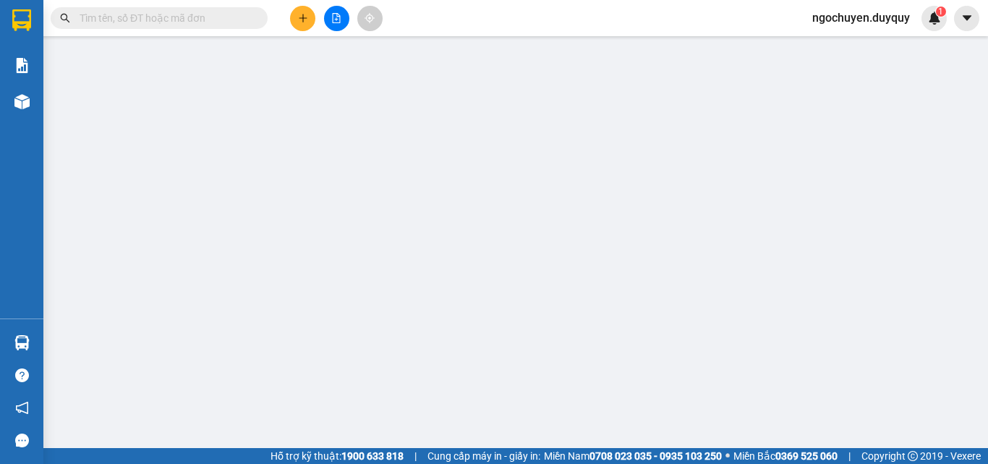
type input "0382227693"
type input "0977926078"
type input "860.000"
type input "0"
type input "25.000"
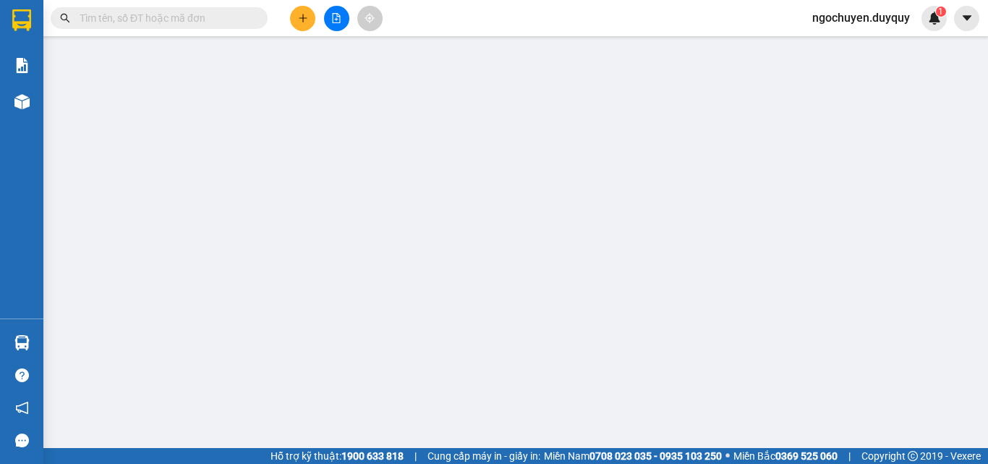
type input "25.000"
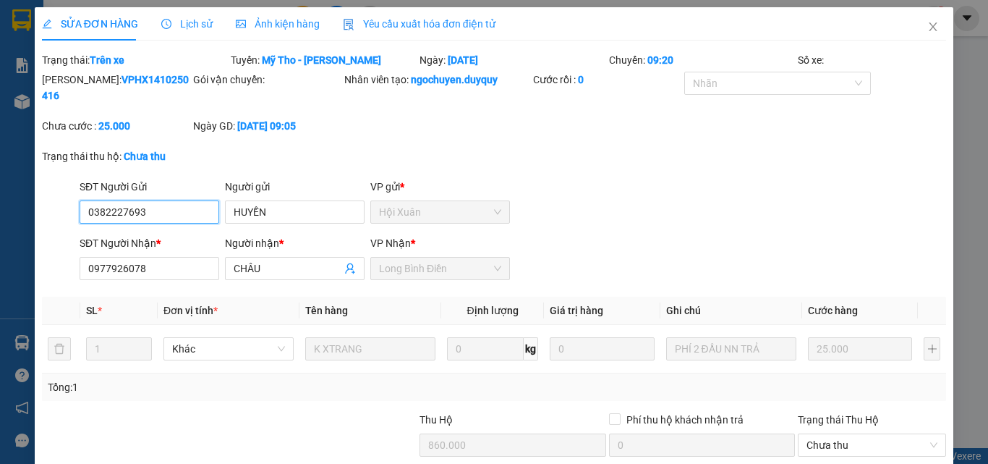
scroll to position [124, 0]
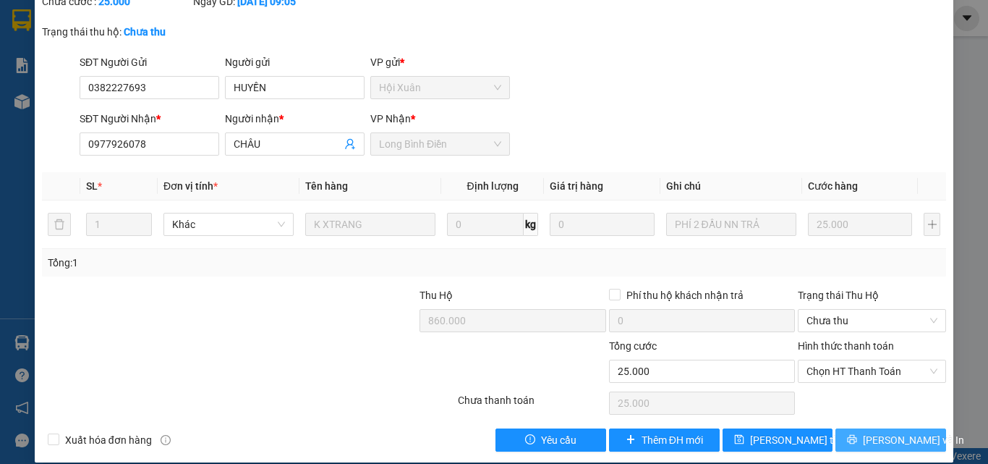
click at [847, 428] on button "[PERSON_NAME] và In" at bounding box center [890, 439] width 111 height 23
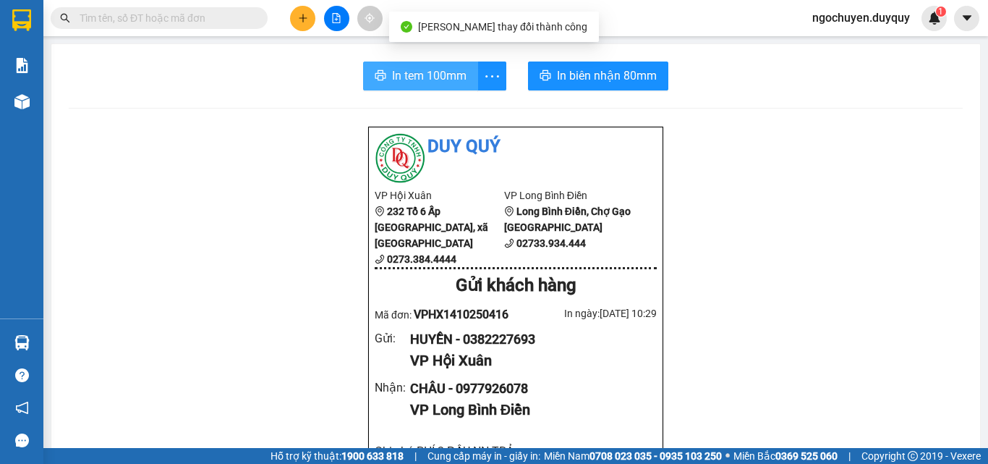
click at [448, 66] on button "In tem 100mm" at bounding box center [420, 75] width 115 height 29
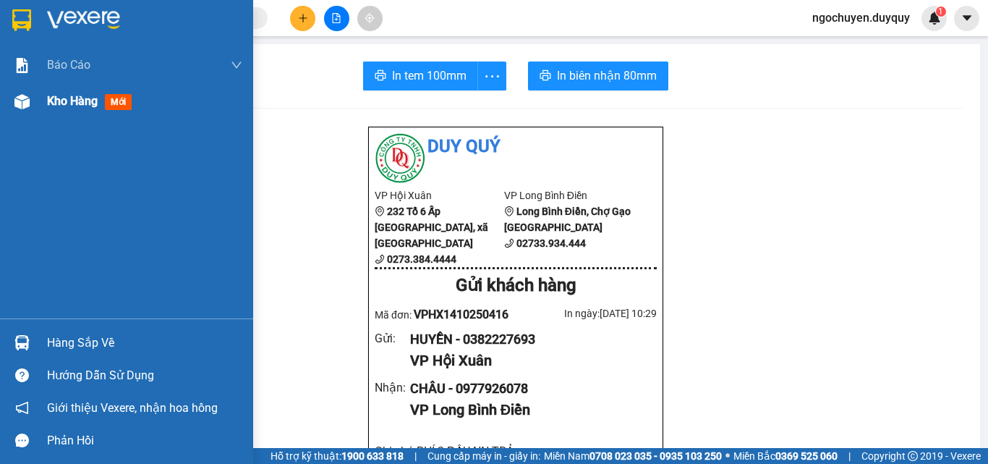
click at [39, 94] on div "Kho hàng mới" at bounding box center [126, 101] width 253 height 36
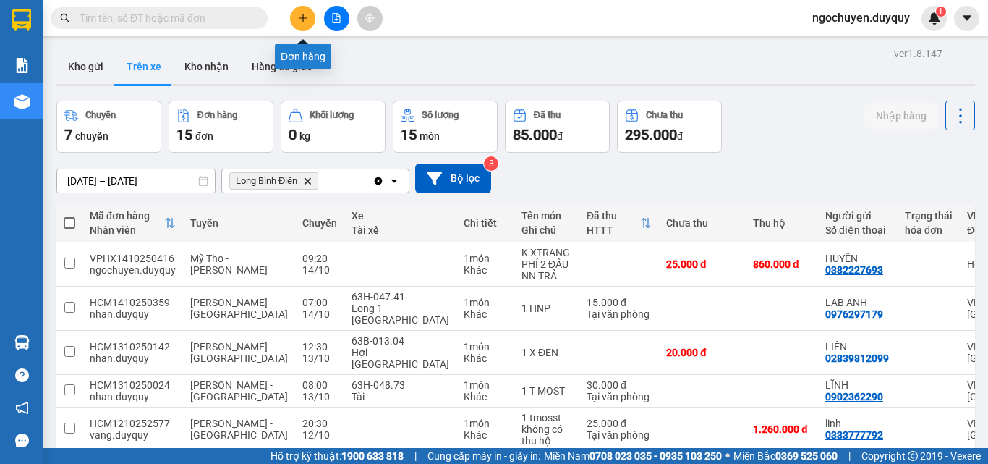
click at [291, 17] on button at bounding box center [302, 18] width 25 height 25
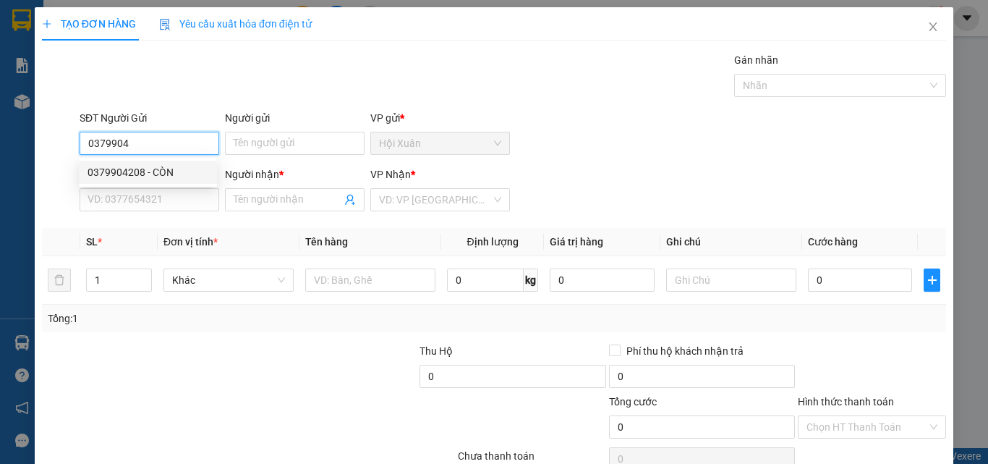
click at [139, 162] on div "0379904208 - CÒN" at bounding box center [148, 172] width 138 height 23
type input "0379904208"
type input "CÒN"
type input "0367472287"
type input "LOAN"
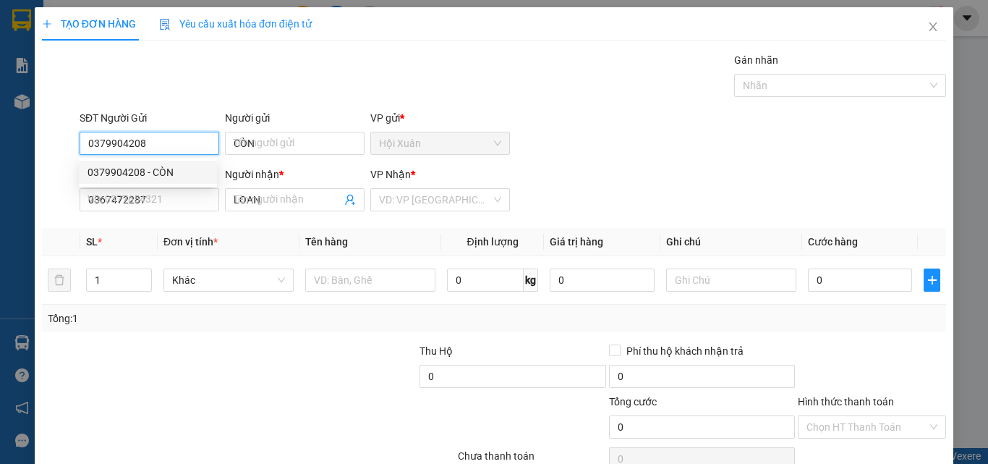
type input "40.000"
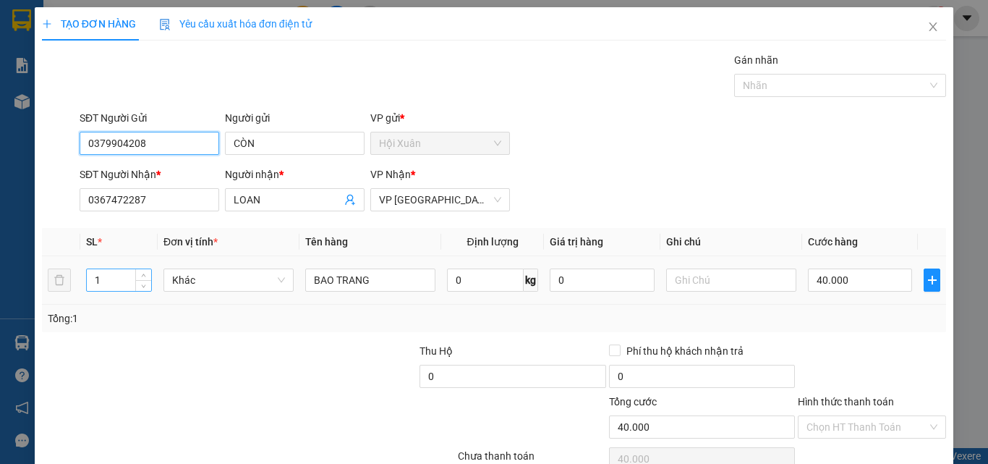
type input "0379904208"
click at [122, 283] on input "1" at bounding box center [119, 280] width 64 height 22
type input "2"
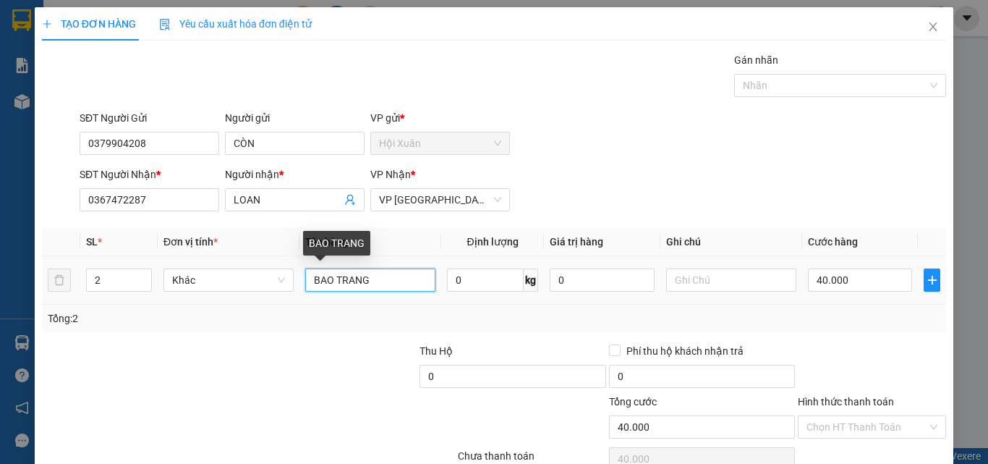
click at [388, 278] on input "BAO TRANG" at bounding box center [370, 279] width 130 height 23
type input "B"
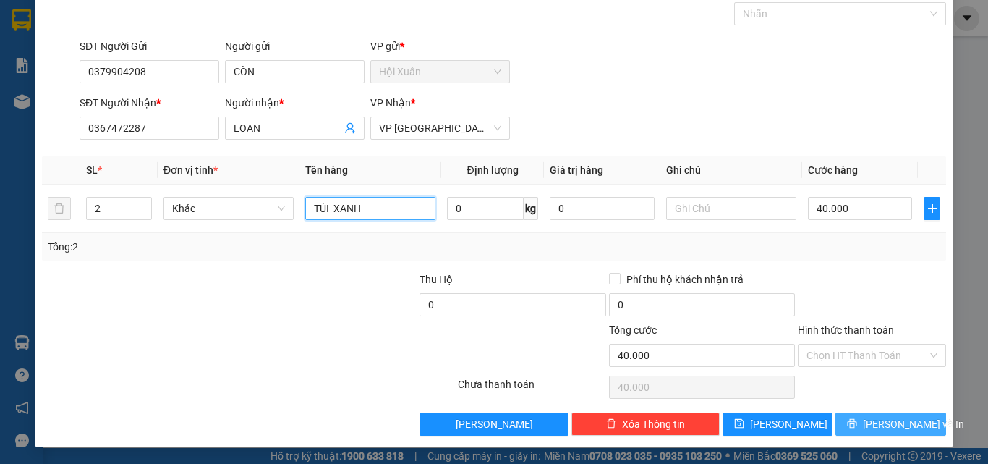
type input "TÚI XANH"
click at [885, 419] on span "[PERSON_NAME] và In" at bounding box center [913, 424] width 101 height 16
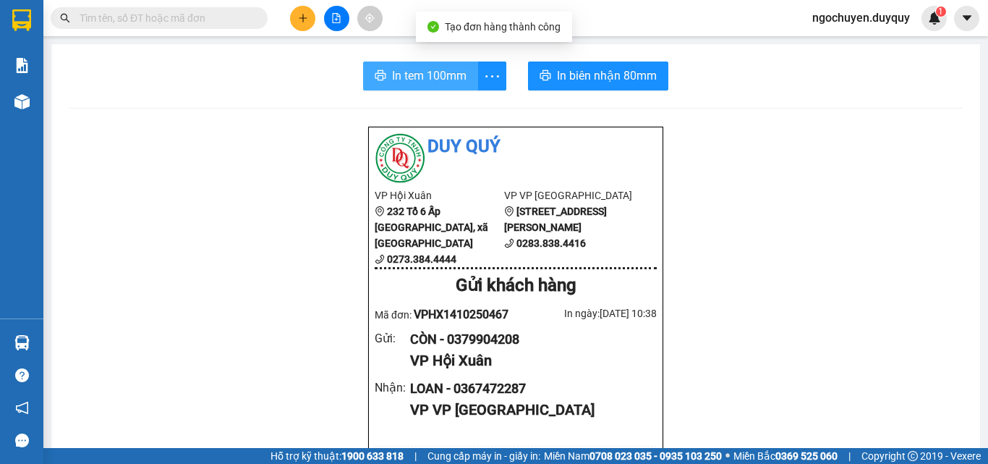
click at [417, 74] on span "In tem 100mm" at bounding box center [429, 76] width 74 height 18
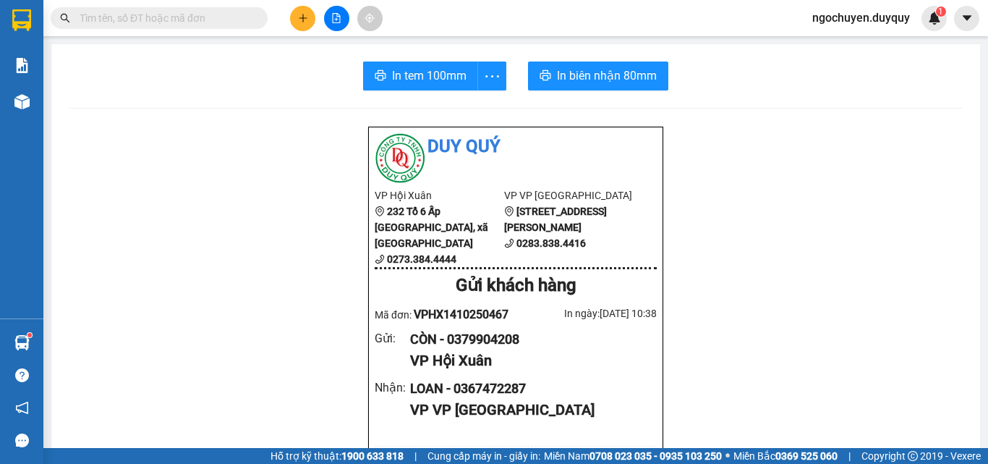
click at [301, 19] on icon "plus" at bounding box center [303, 18] width 10 height 10
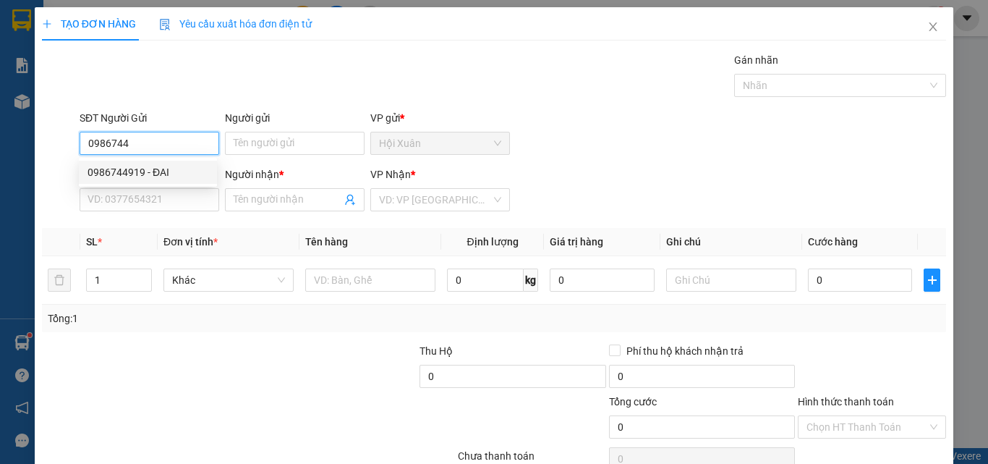
click at [153, 171] on div "0986744919 - ĐAI" at bounding box center [148, 172] width 121 height 16
type input "0986744919"
type input "ĐAI"
type input "0705088279"
type input "TRIỀU"
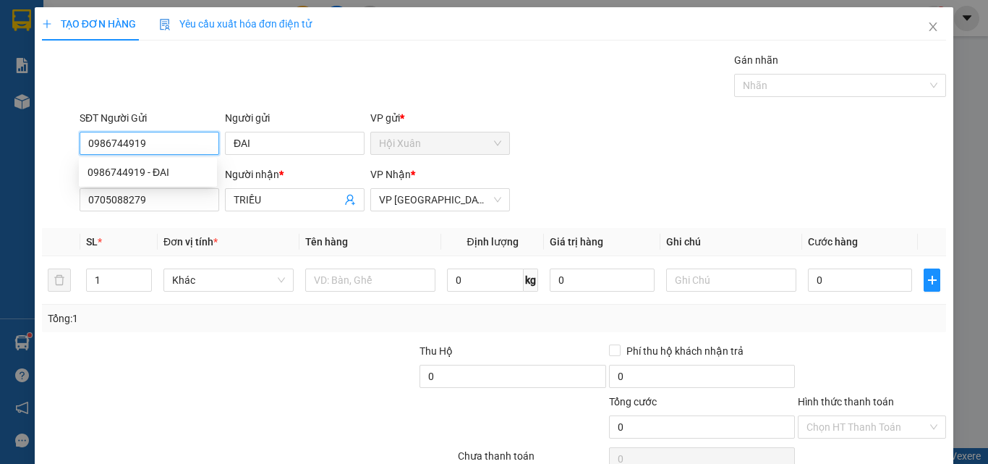
type input "25.000"
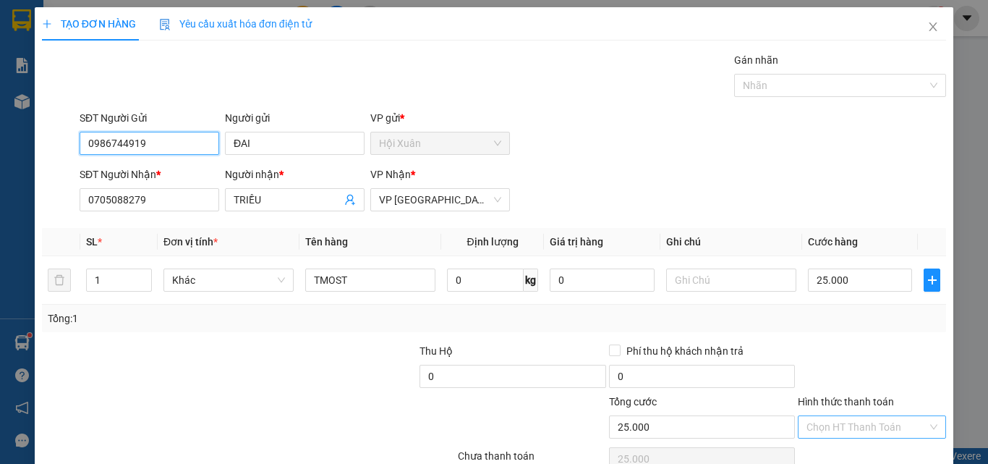
scroll to position [72, 0]
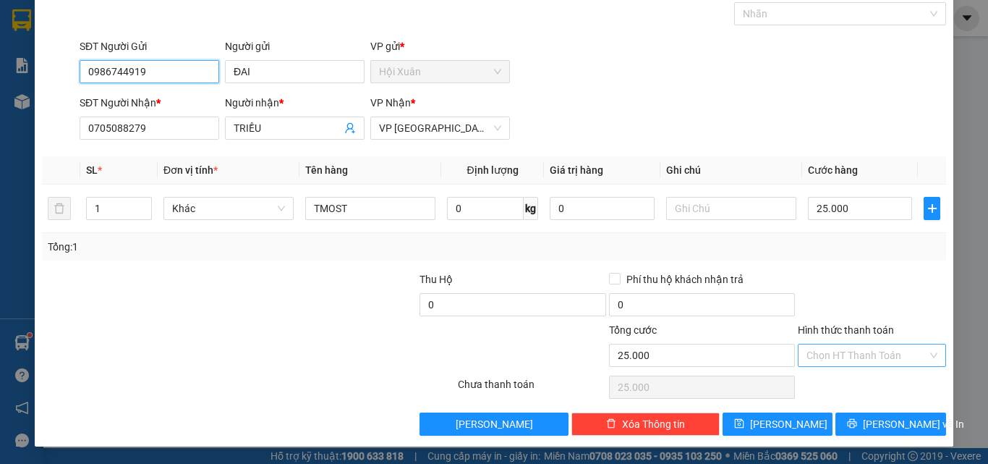
type input "0986744919"
click at [878, 359] on input "Hình thức thanh toán" at bounding box center [866, 355] width 121 height 22
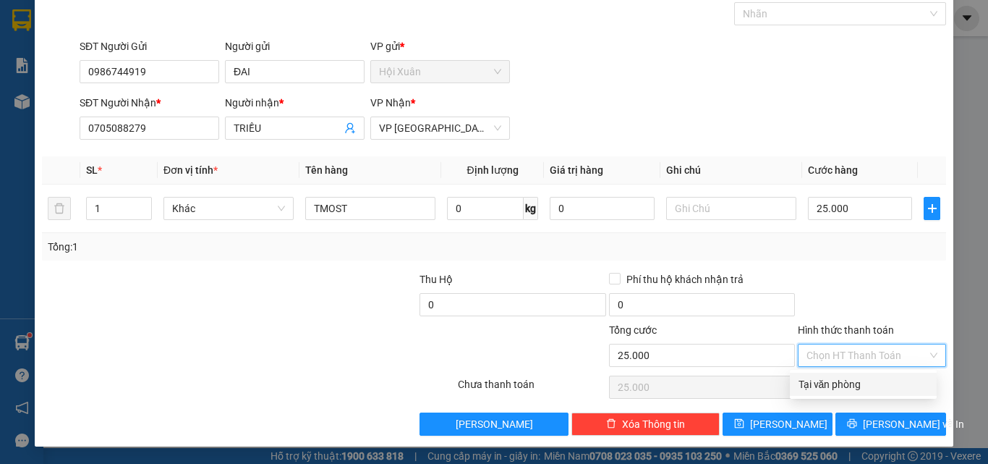
click at [880, 385] on div "Tại văn phòng" at bounding box center [862, 384] width 129 height 16
type input "0"
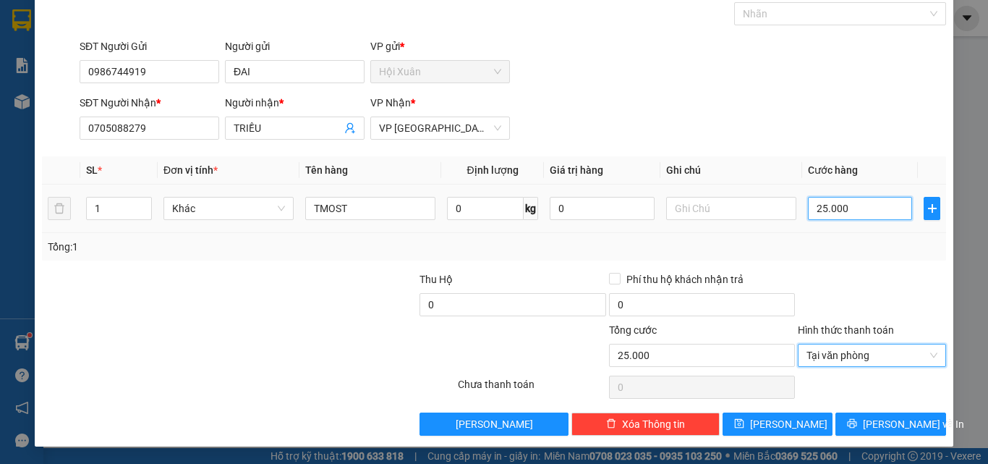
click at [858, 214] on input "25.000" at bounding box center [860, 208] width 104 height 23
type input "0"
type input "3"
type input "03"
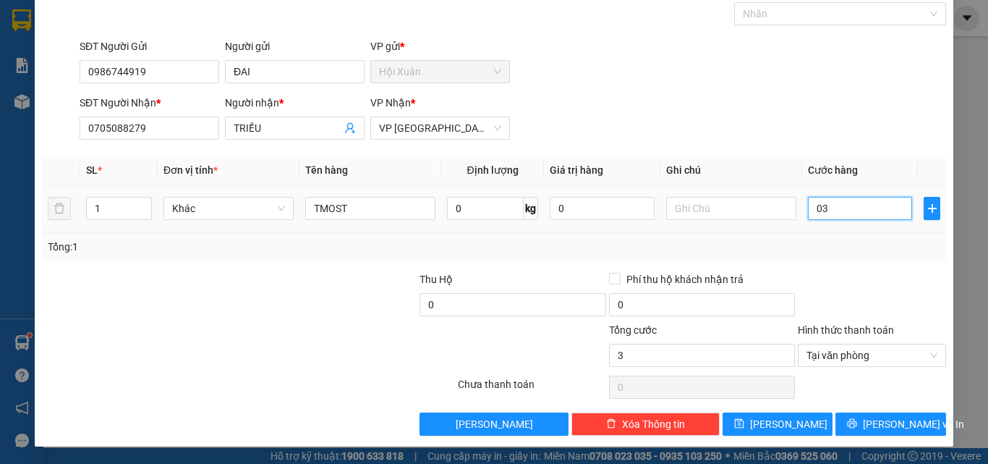
type input "30"
type input "030"
type input "30.000"
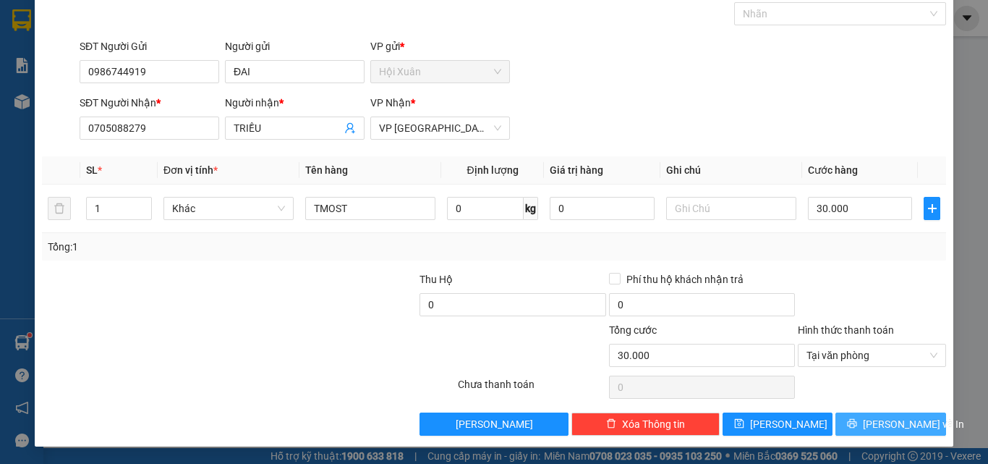
click at [854, 414] on button "[PERSON_NAME] và In" at bounding box center [890, 423] width 111 height 23
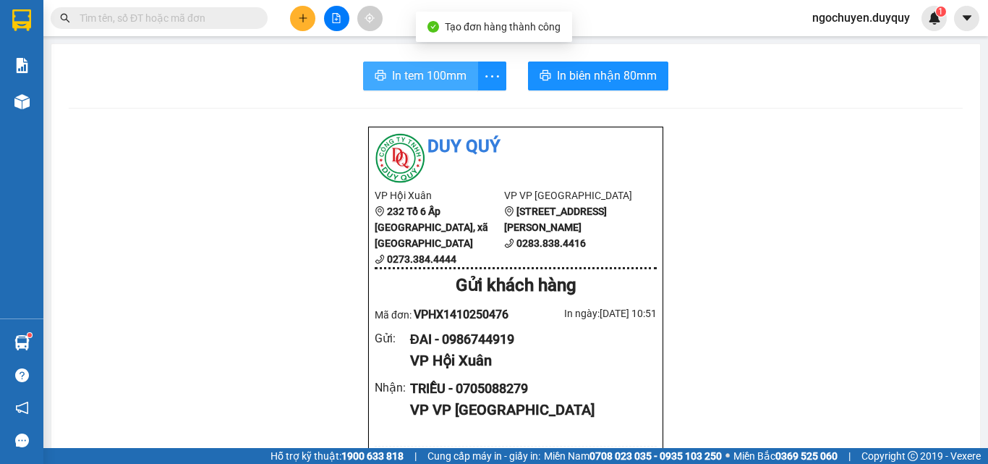
click at [425, 65] on button "In tem 100mm" at bounding box center [420, 75] width 115 height 29
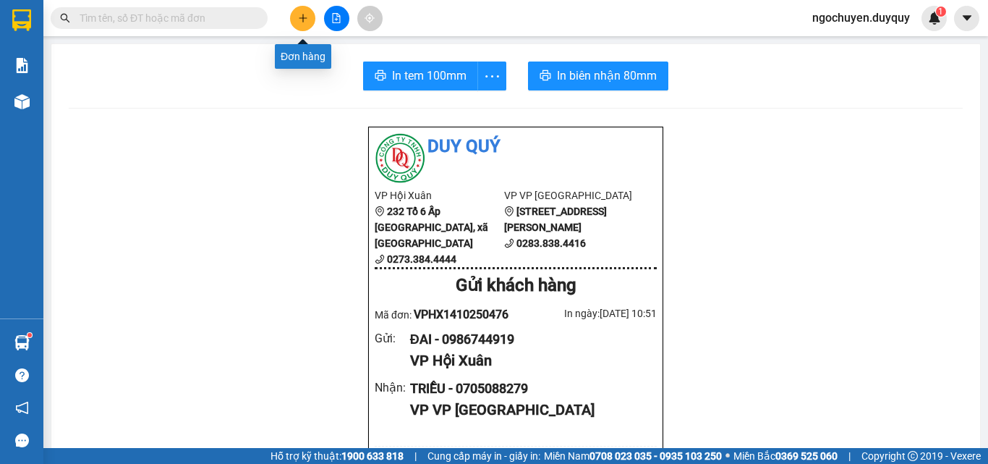
click at [302, 25] on button at bounding box center [302, 18] width 25 height 25
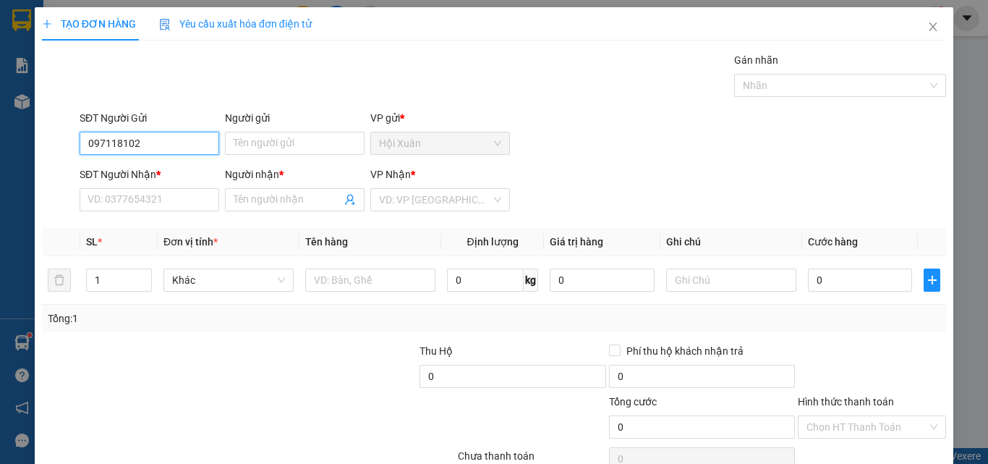
type input "0971181028"
click at [165, 172] on div "0971181028 - THANG" at bounding box center [148, 172] width 121 height 16
type input "THANG"
type input "0935300687"
type input "SINH"
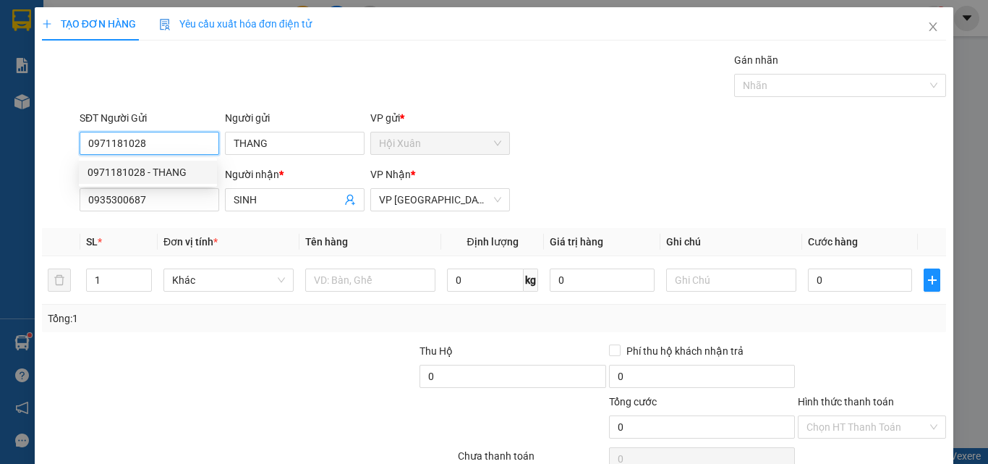
type input "70.000"
type input "0971181028"
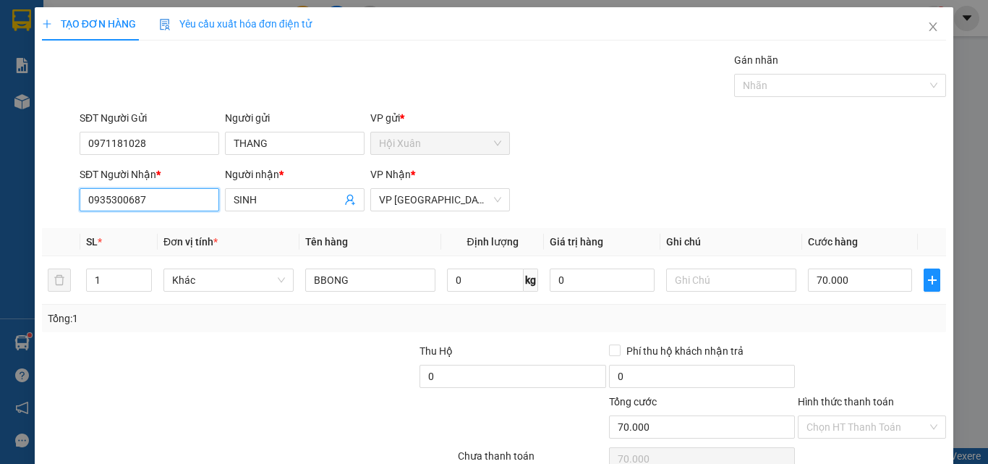
click at [142, 197] on input "0935300687" at bounding box center [150, 199] width 140 height 23
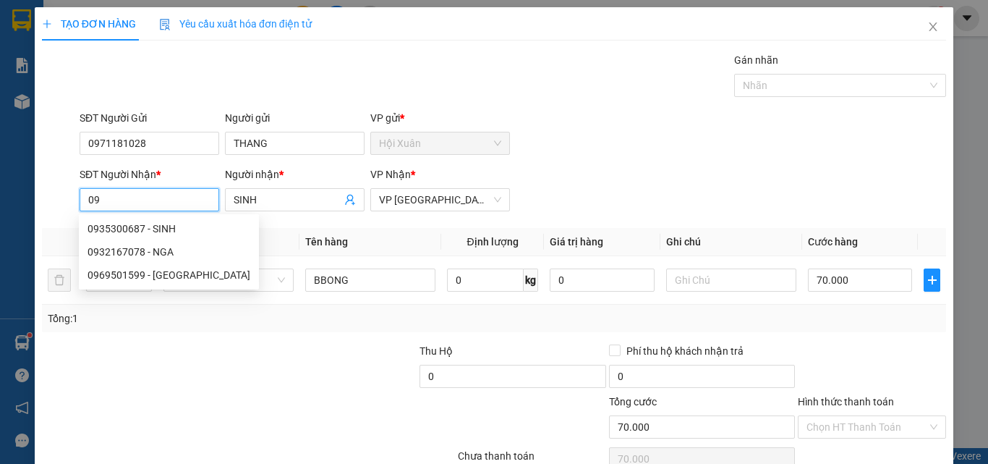
type input "0"
click at [150, 249] on div "0932167078 - NGA" at bounding box center [169, 252] width 163 height 16
type input "0932167078"
type input "NGA"
type input "100.000"
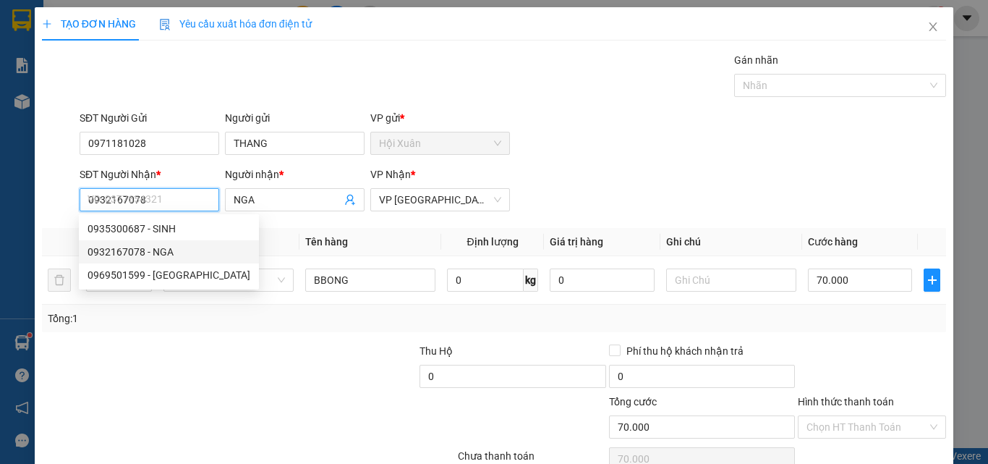
type input "100.000"
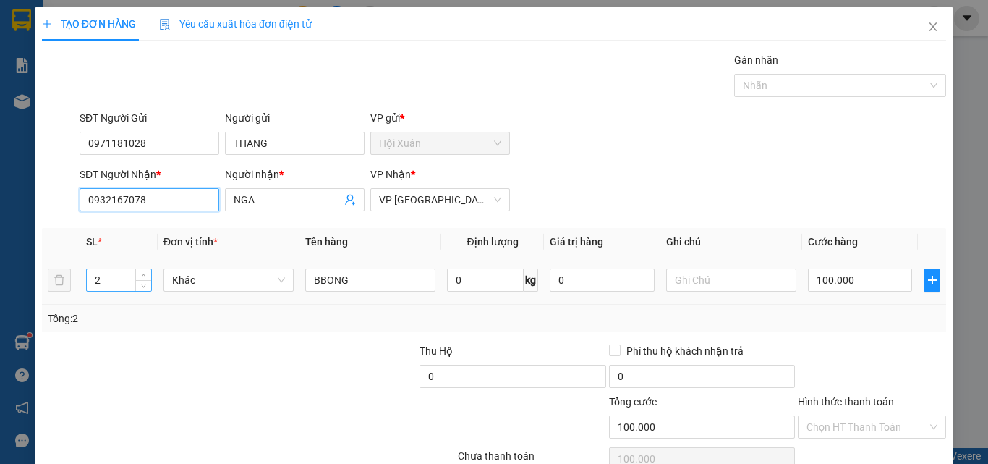
type input "0932167078"
click at [103, 284] on input "2" at bounding box center [119, 280] width 64 height 22
type input "1"
click at [802, 263] on td "100.000" at bounding box center [860, 280] width 116 height 48
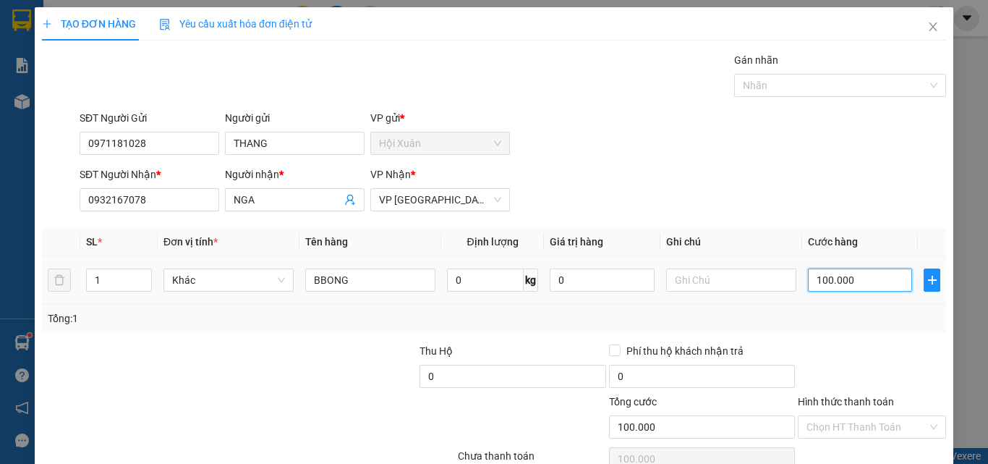
click at [871, 274] on input "100.000" at bounding box center [860, 279] width 104 height 23
type input "0"
type input "6"
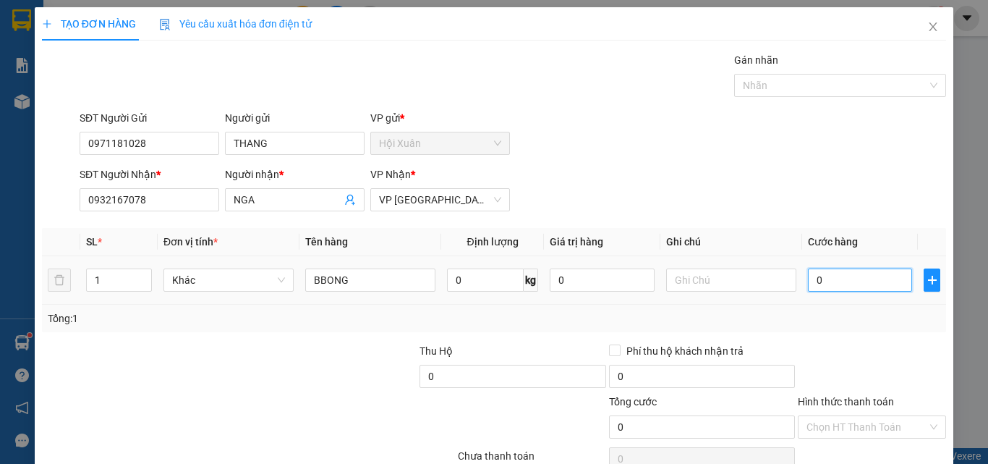
type input "6"
type input "06"
type input "60"
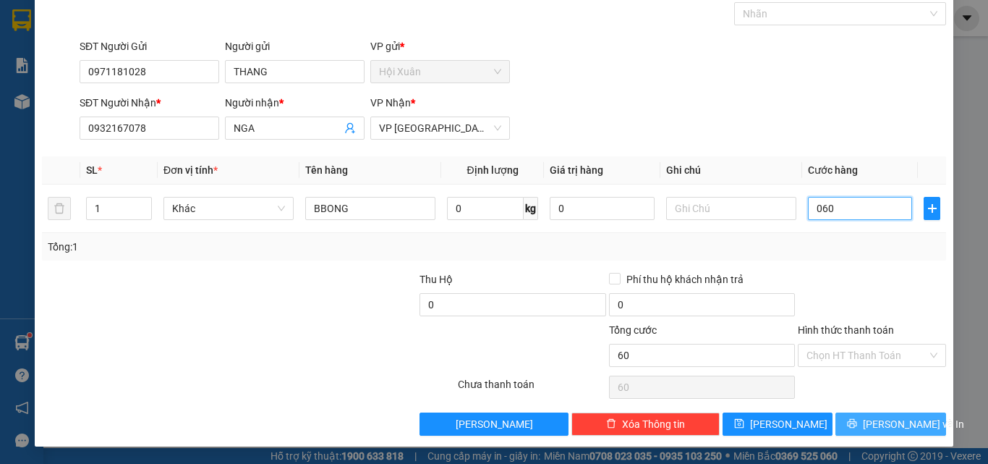
type input "060"
type input "60.000"
click at [858, 412] on button "[PERSON_NAME] và In" at bounding box center [890, 423] width 111 height 23
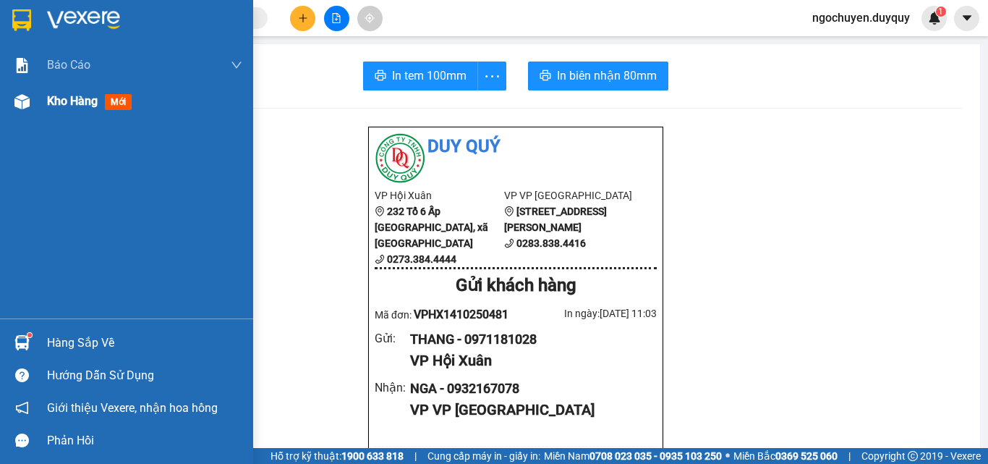
click at [74, 116] on div "Kho hàng mới" at bounding box center [144, 101] width 195 height 36
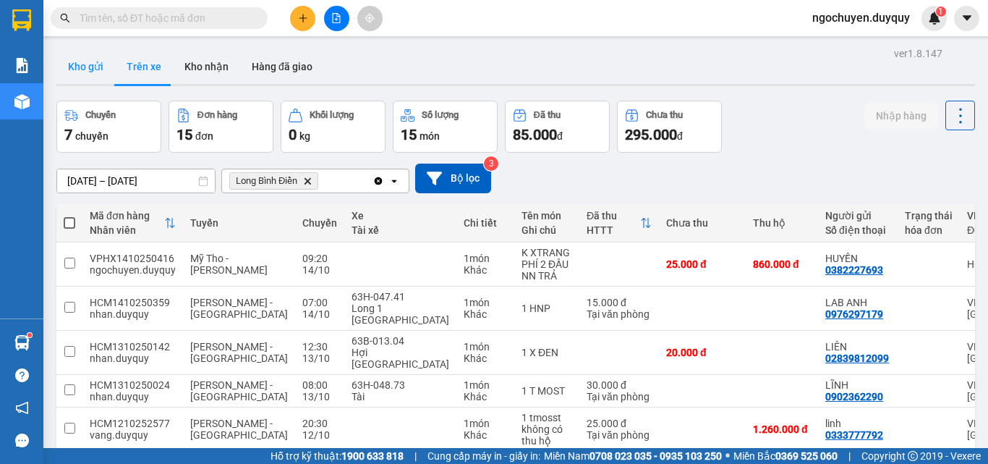
click at [101, 74] on button "Kho gửi" at bounding box center [85, 66] width 59 height 35
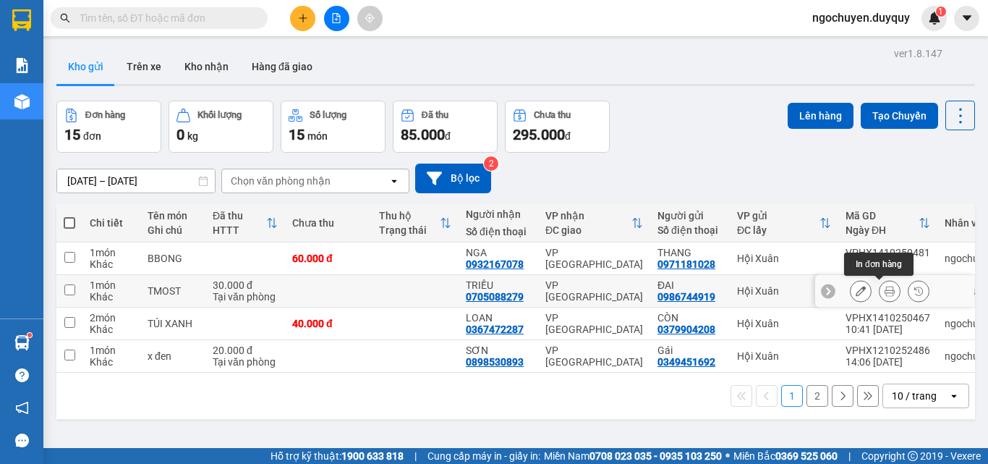
click at [884, 287] on icon at bounding box center [889, 291] width 10 height 10
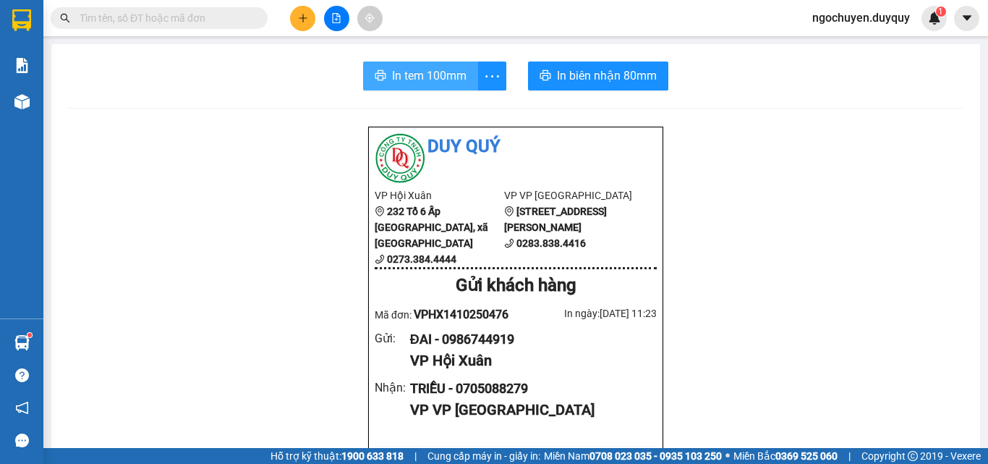
click at [439, 67] on span "In tem 100mm" at bounding box center [429, 76] width 74 height 18
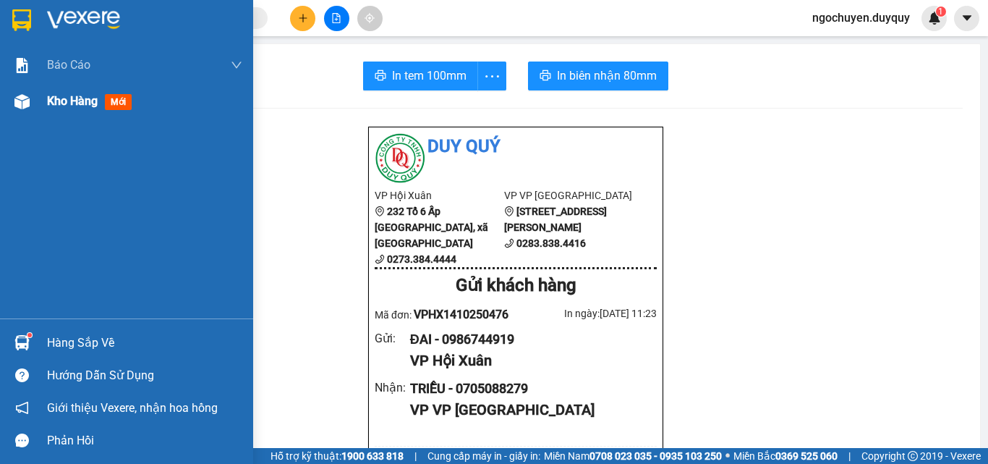
click at [55, 110] on div "Kho hàng mới" at bounding box center [92, 101] width 90 height 18
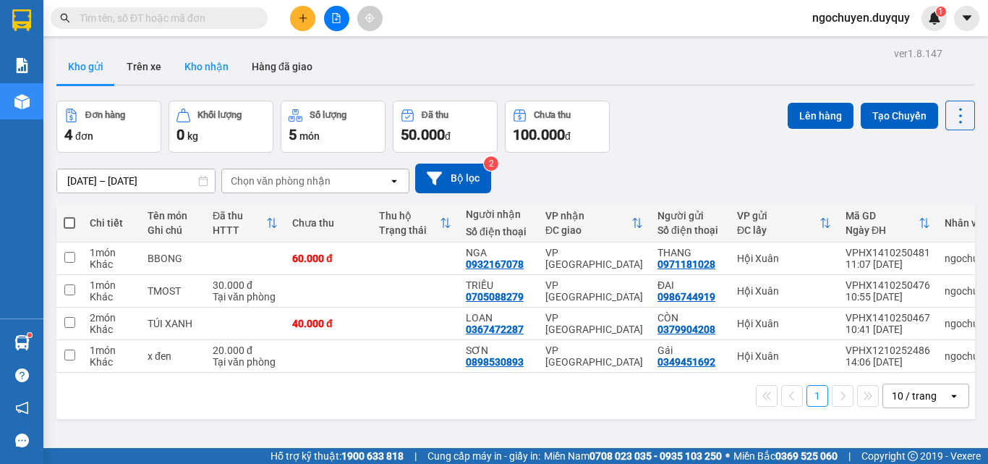
click at [206, 66] on button "Kho nhận" at bounding box center [206, 66] width 67 height 35
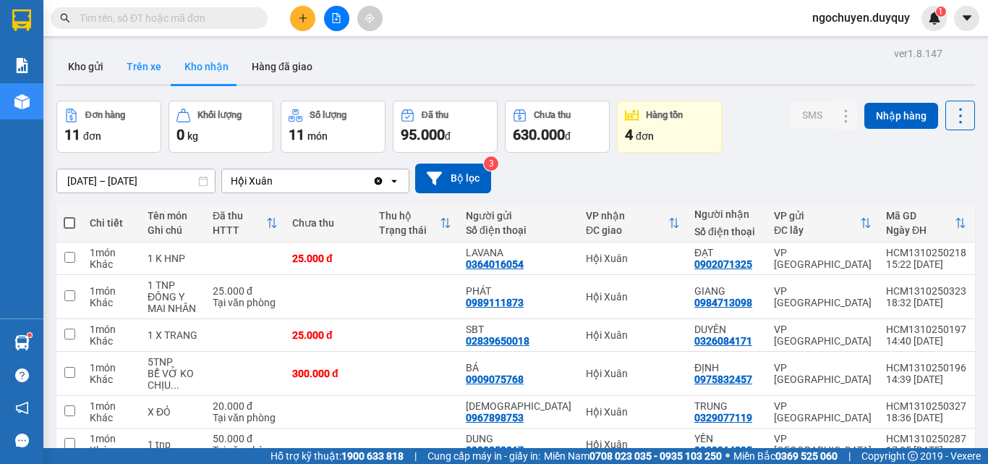
click at [145, 74] on button "Trên xe" at bounding box center [144, 66] width 58 height 35
type input "[DATE] – [DATE]"
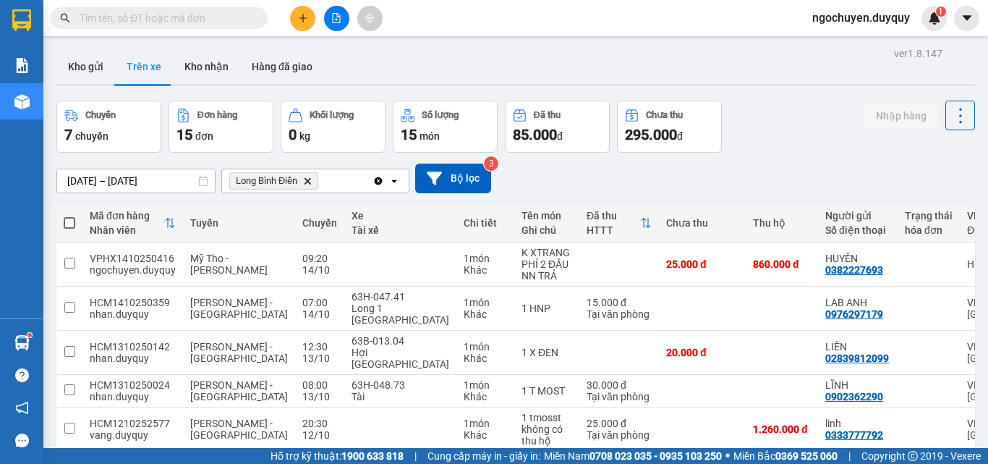
click at [310, 181] on icon "Long Bình Điền, close by backspace" at bounding box center [307, 180] width 7 height 7
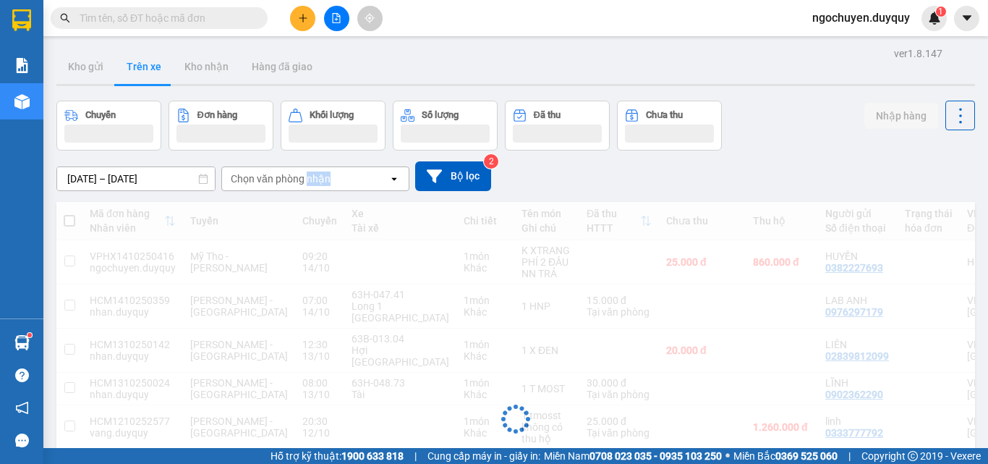
click at [310, 181] on div "Chọn văn phòng nhận" at bounding box center [281, 178] width 100 height 14
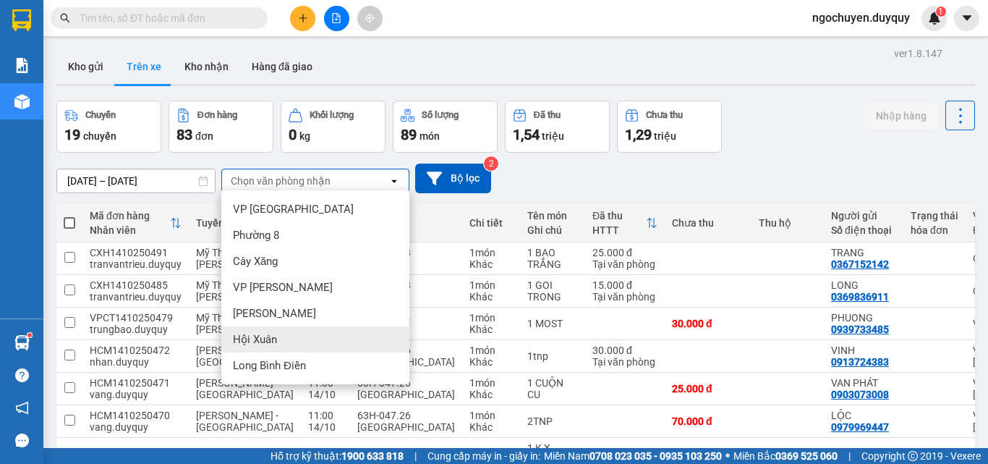
click at [303, 348] on div "Hội Xuân" at bounding box center [315, 339] width 188 height 26
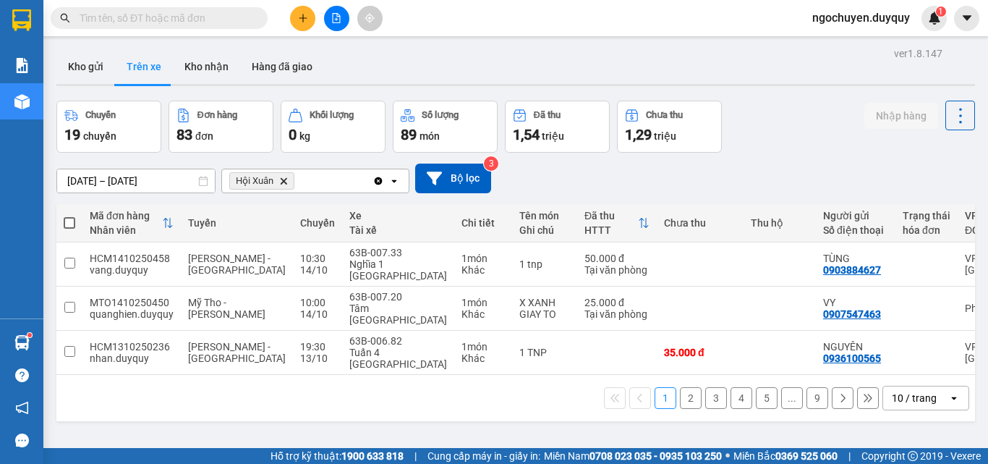
scroll to position [0, 283]
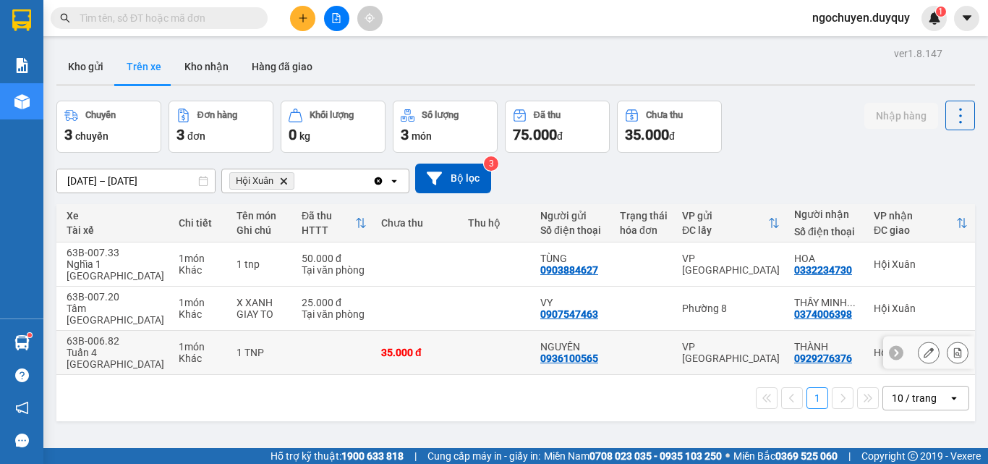
click at [866, 335] on td "Hội Xuân" at bounding box center [920, 352] width 108 height 44
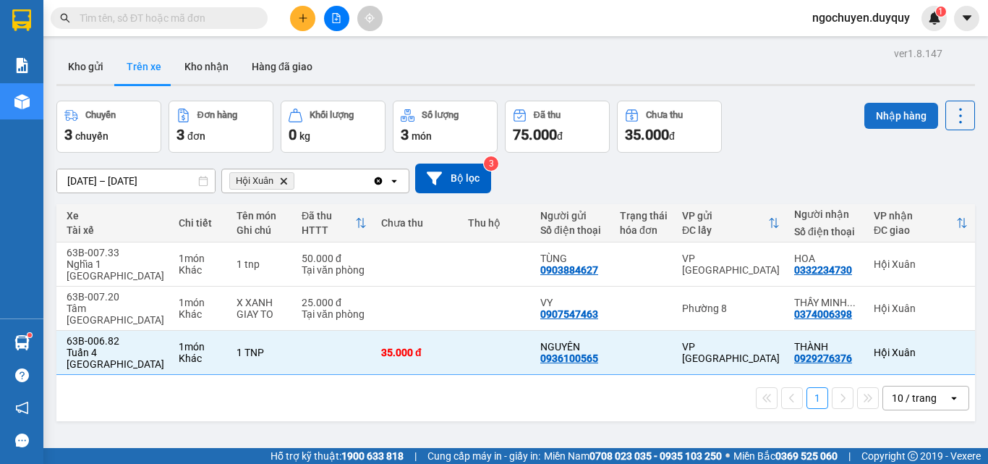
click at [864, 111] on button "Nhập hàng" at bounding box center [901, 116] width 74 height 26
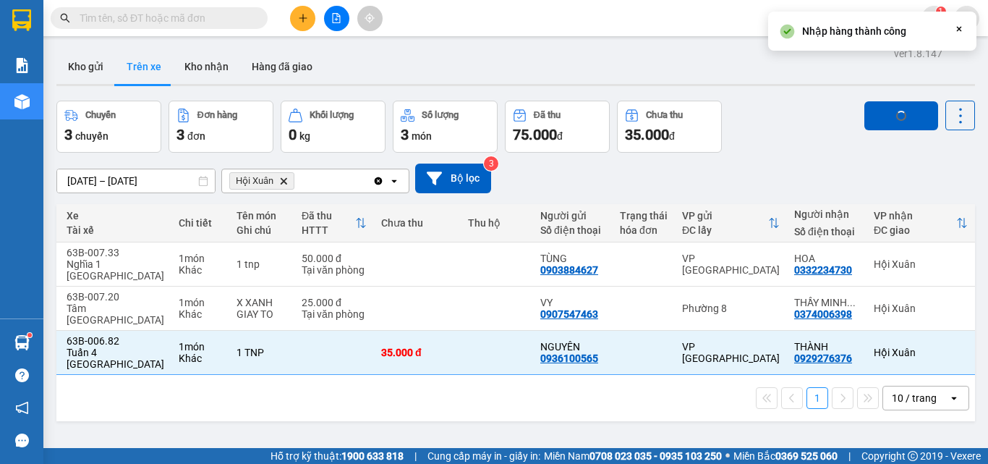
checkbox input "false"
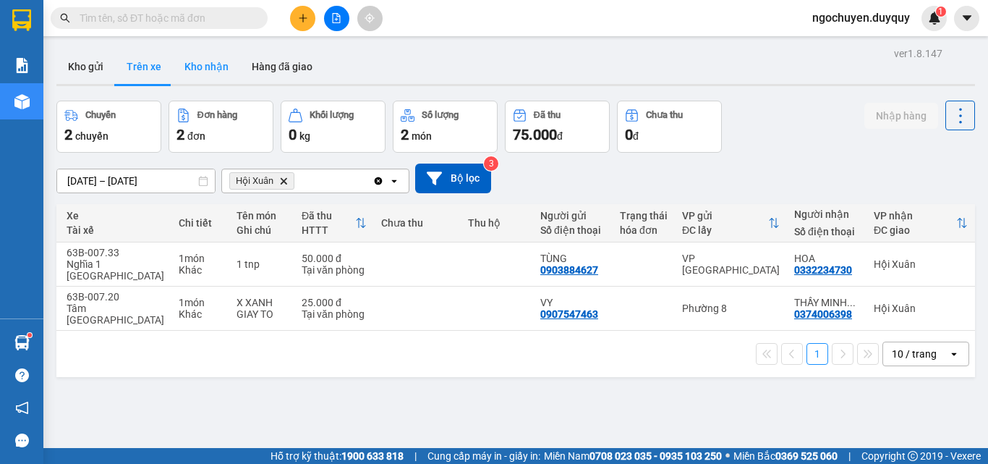
click at [218, 65] on button "Kho nhận" at bounding box center [206, 66] width 67 height 35
type input "[DATE] – [DATE]"
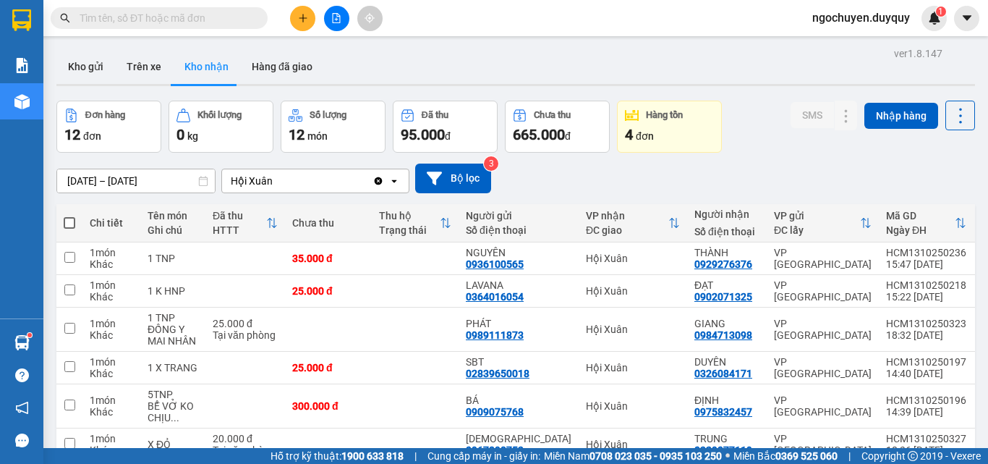
click at [172, 21] on input "text" at bounding box center [165, 18] width 171 height 16
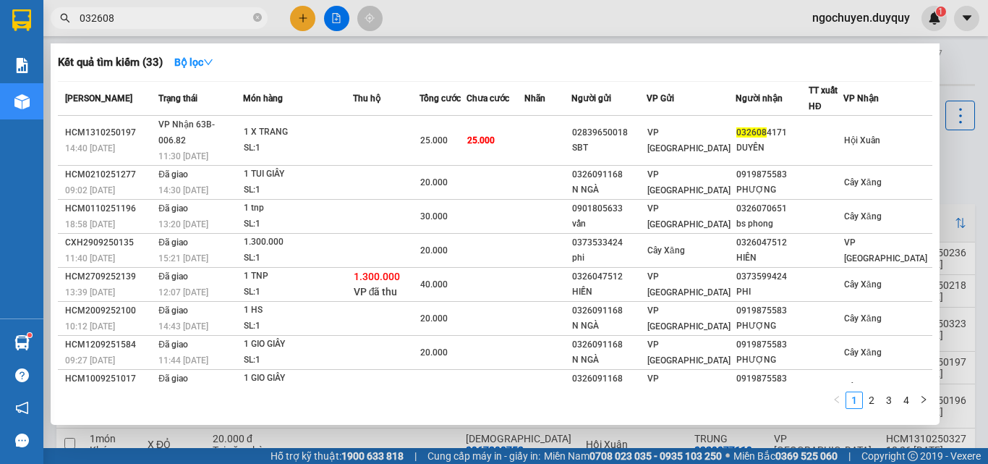
type input "0326084"
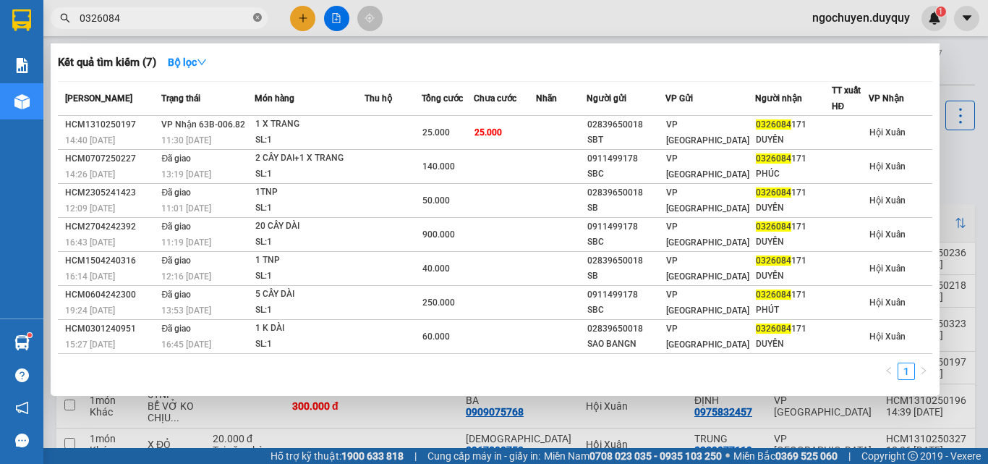
click at [257, 18] on icon "close-circle" at bounding box center [257, 17] width 9 height 9
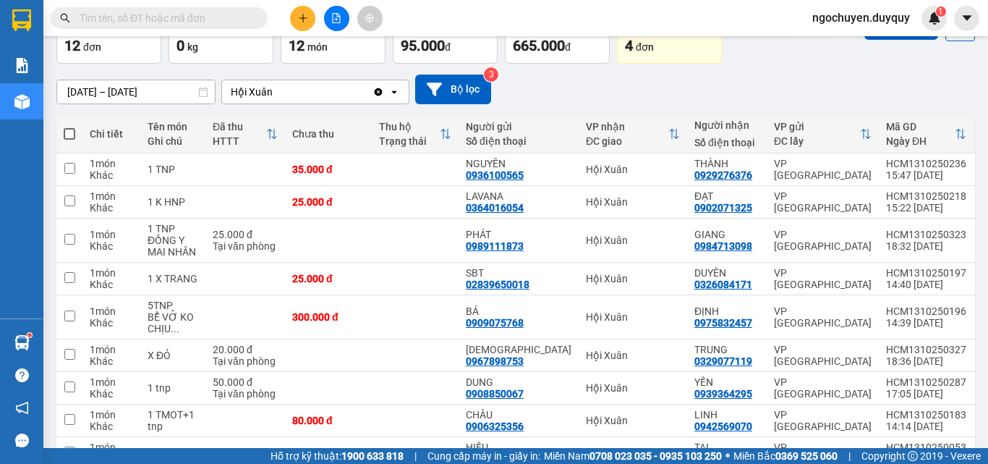
scroll to position [93, 0]
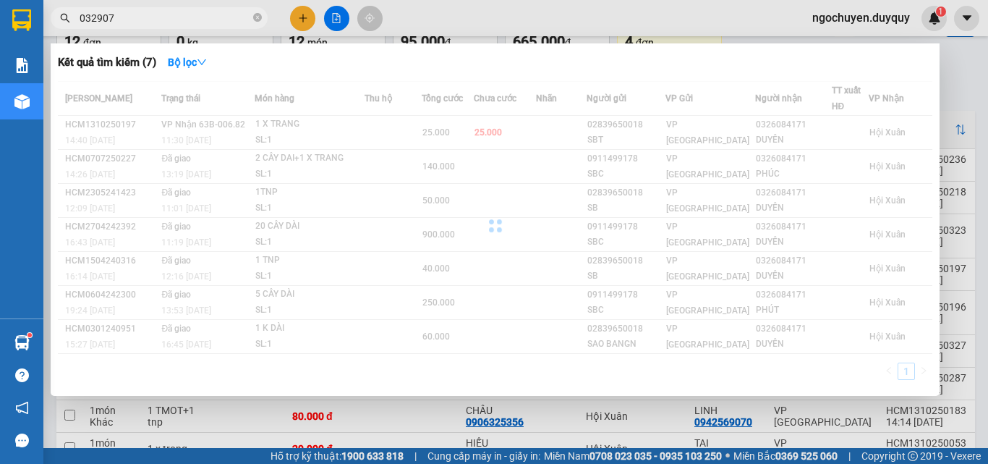
type input "0329077"
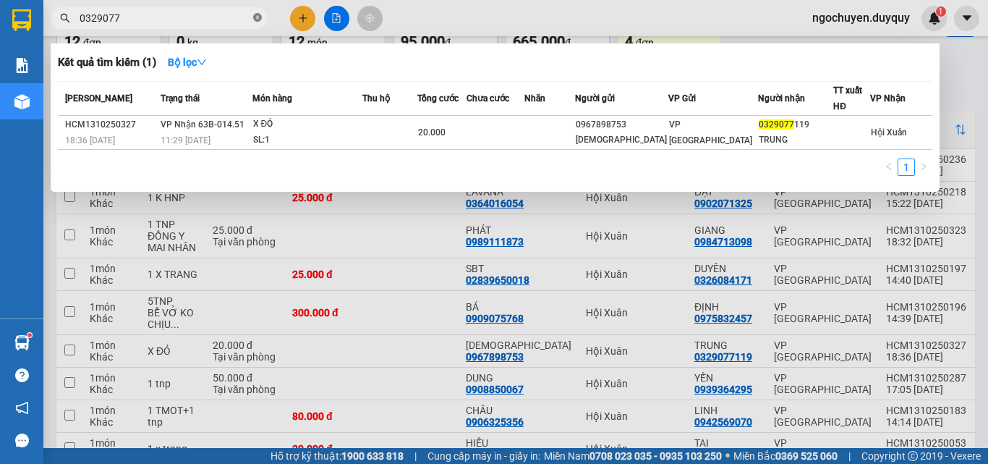
click at [257, 19] on icon "close-circle" at bounding box center [257, 17] width 9 height 9
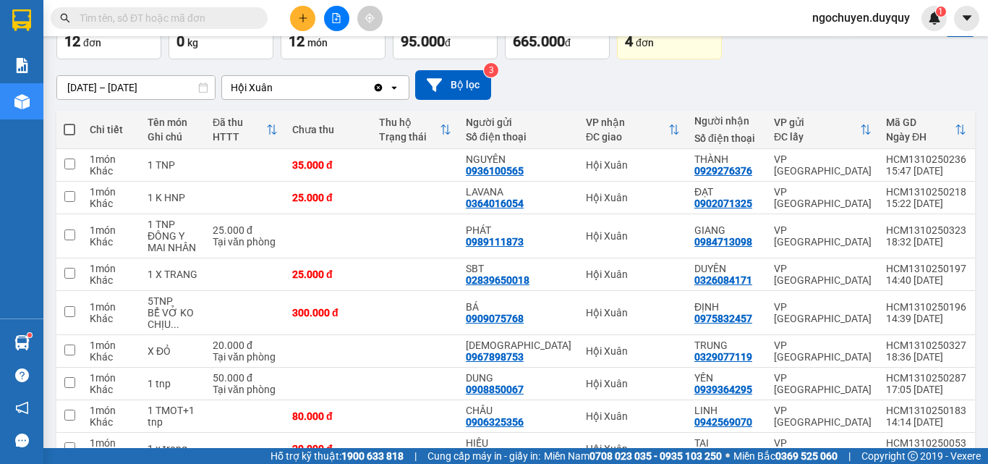
click at [297, 9] on button at bounding box center [302, 18] width 25 height 25
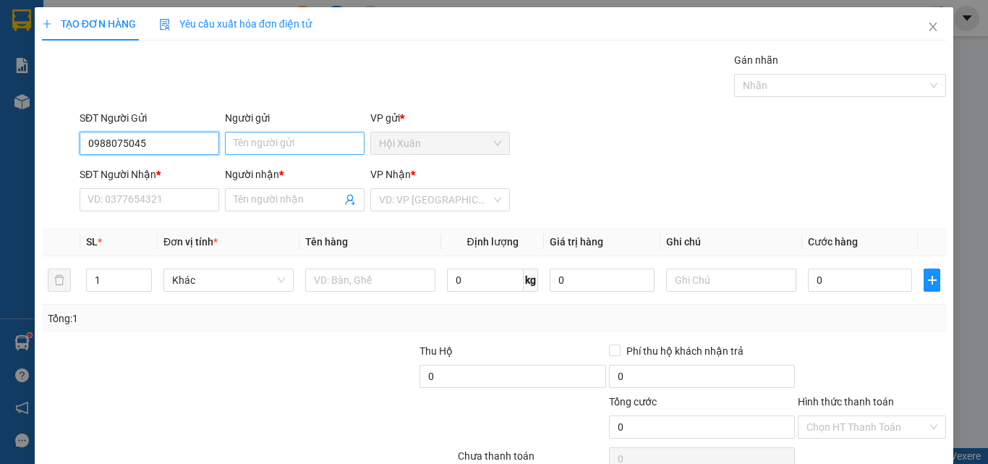
type input "0988075045"
click at [283, 142] on input "Người gửi" at bounding box center [295, 143] width 140 height 23
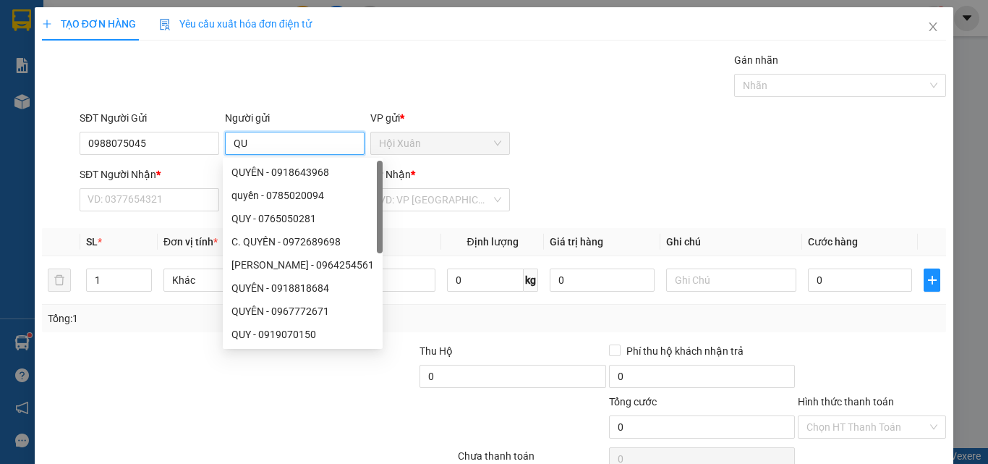
type input "Q"
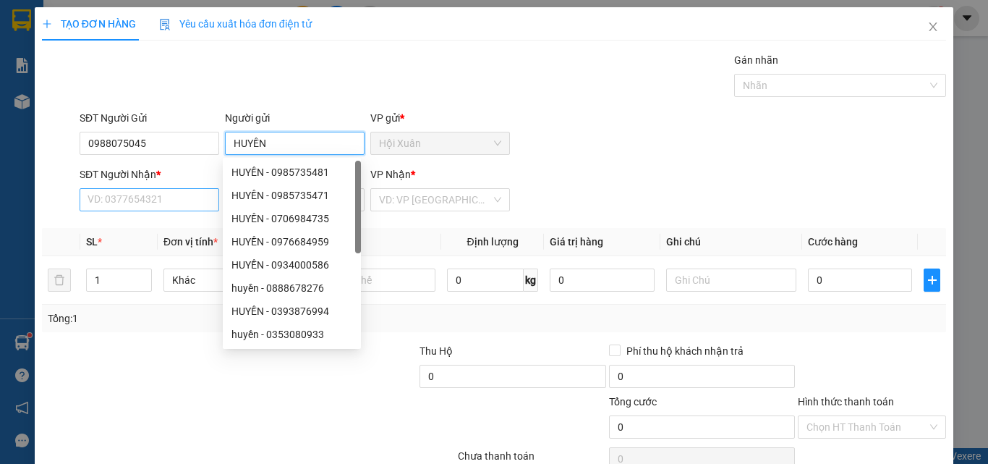
type input "HUYỀN"
click at [171, 193] on input "SĐT Người Nhận *" at bounding box center [150, 199] width 140 height 23
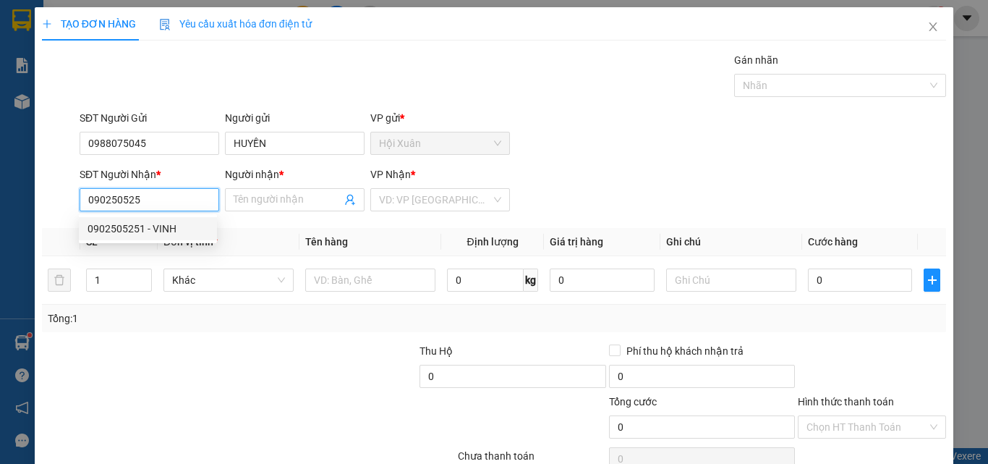
click at [144, 231] on div "0902505251 - VINH" at bounding box center [148, 229] width 121 height 16
type input "0902505251"
type input "VINH"
type input "40.000"
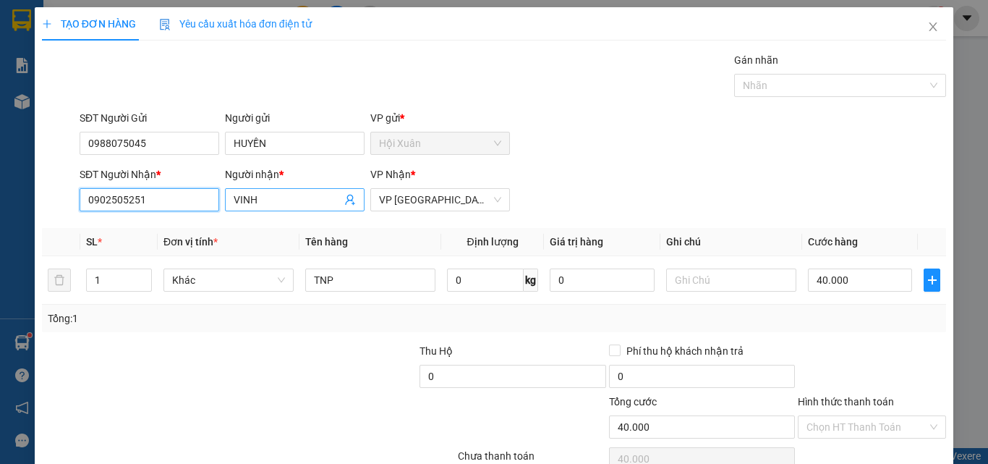
type input "0902505251"
click at [299, 202] on input "VINH" at bounding box center [288, 200] width 108 height 16
type input "VINH"
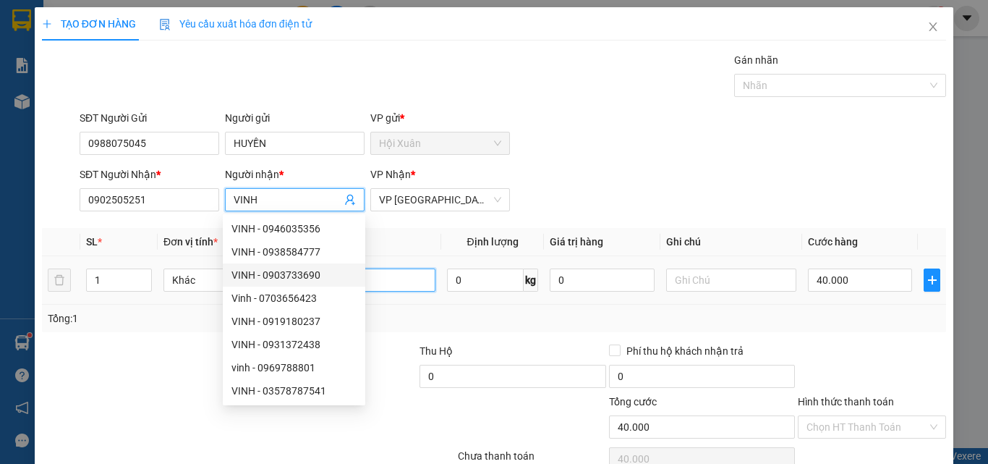
click at [397, 274] on input "TNP" at bounding box center [370, 279] width 130 height 23
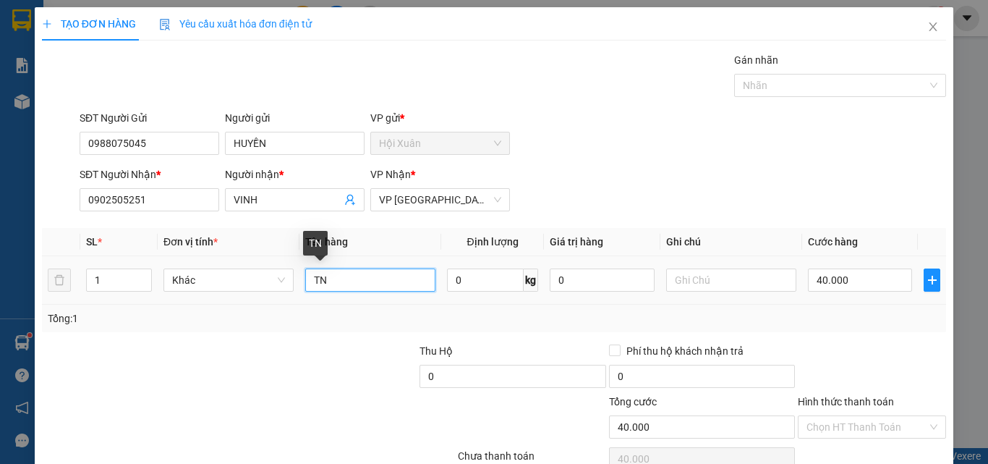
type input "T"
type input "CAP PHUỘC"
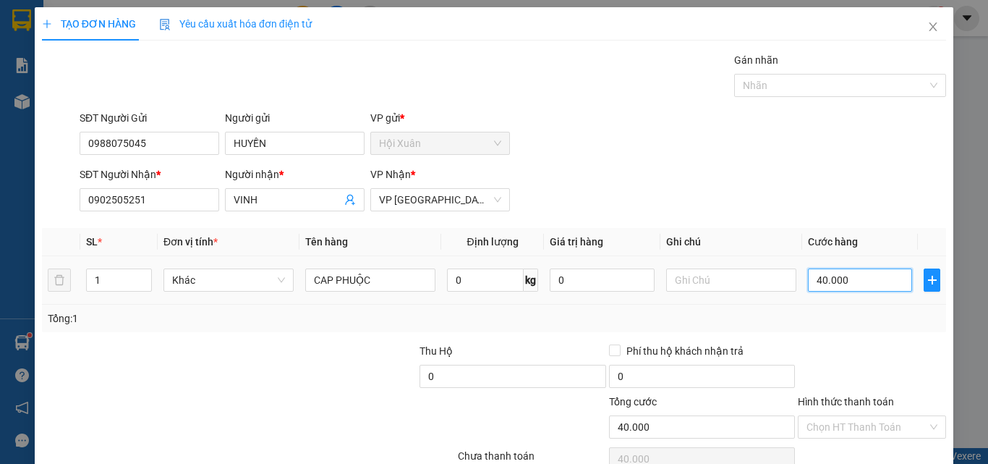
click at [856, 278] on input "40.000" at bounding box center [860, 279] width 104 height 23
type input "0"
type input "2"
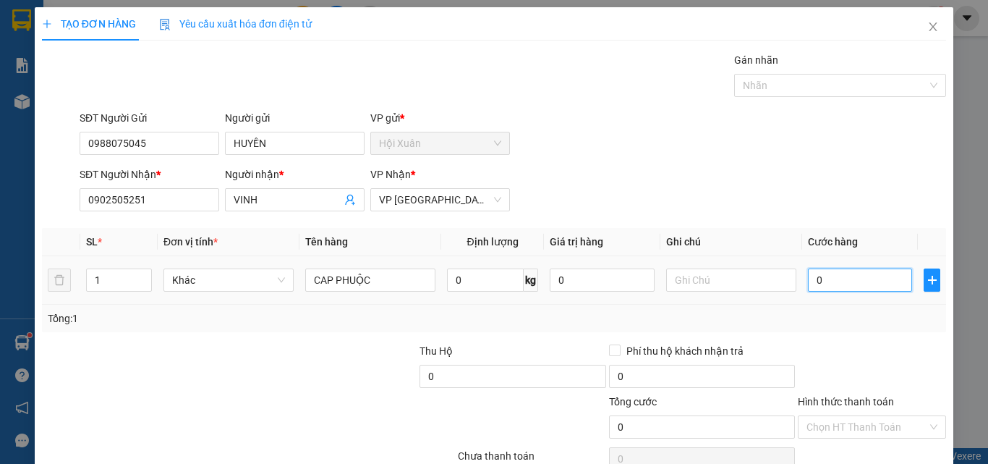
type input "2"
type input "02"
type input "25"
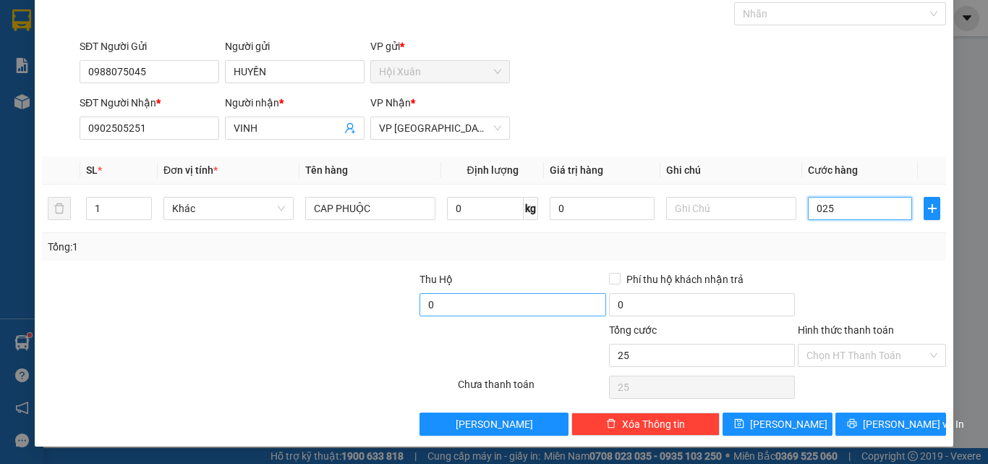
type input "025"
type input "25.000"
click at [501, 313] on input "0" at bounding box center [512, 304] width 186 height 23
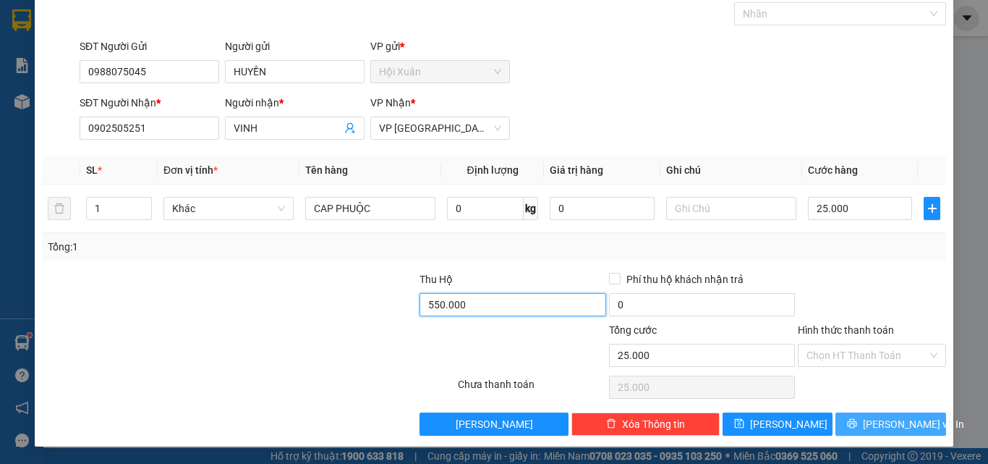
type input "550.000"
click at [850, 427] on button "[PERSON_NAME] và In" at bounding box center [890, 423] width 111 height 23
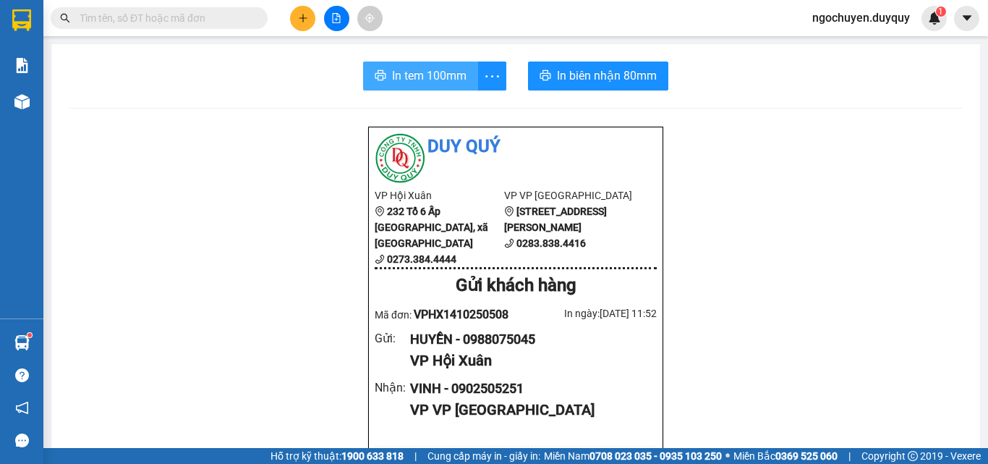
click at [443, 86] on button "In tem 100mm" at bounding box center [420, 75] width 115 height 29
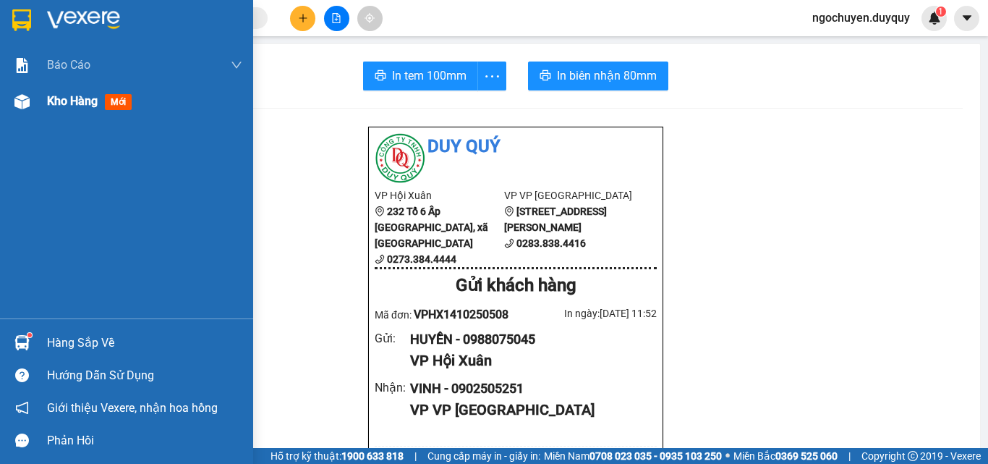
click at [55, 104] on span "Kho hàng" at bounding box center [72, 101] width 51 height 14
